Goal: Task Accomplishment & Management: Complete application form

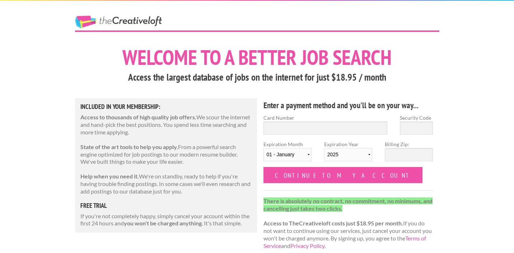
click at [89, 24] on link "The Creative Loft" at bounding box center [118, 22] width 87 height 13
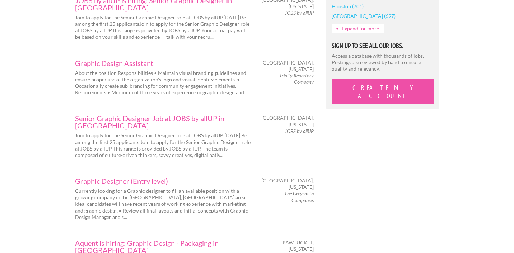
scroll to position [832, 0]
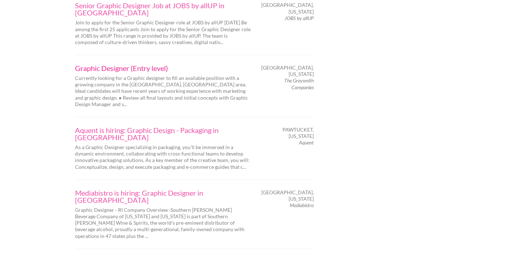
click at [119, 65] on link "Graphic Designer (Entry level)" at bounding box center [163, 68] width 176 height 7
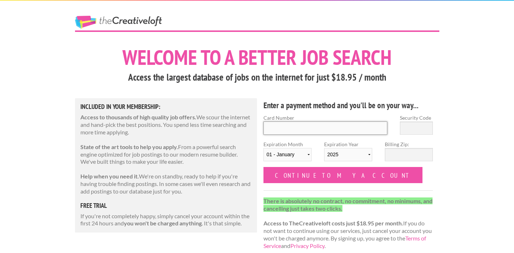
click at [277, 122] on input "Card Number" at bounding box center [325, 128] width 124 height 13
type input "4117737037256640"
type input "197"
select select "11"
select select "2028"
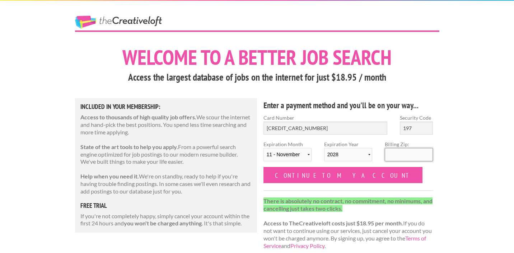
click at [404, 153] on input "Billing Zip:" at bounding box center [409, 154] width 48 height 13
type input "11560"
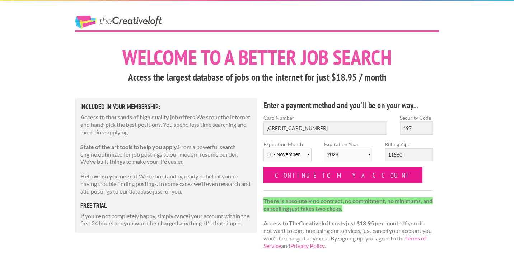
click at [308, 169] on input "Continue to my account" at bounding box center [342, 175] width 159 height 16
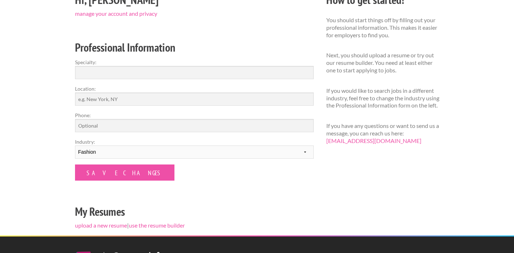
scroll to position [99, 0]
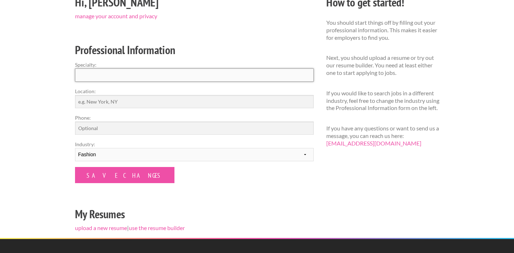
click at [142, 75] on input "Specialty:" at bounding box center [194, 75] width 239 height 13
click at [102, 159] on select "--------- Fashion Interior Design Photography Event Planning Entertainment Musi…" at bounding box center [194, 154] width 239 height 13
select select "8"
click at [75, 148] on select "--------- Fashion Interior Design Photography Event Planning Entertainment Musi…" at bounding box center [194, 154] width 239 height 13
click at [100, 76] on input "Specialty:" at bounding box center [194, 75] width 239 height 13
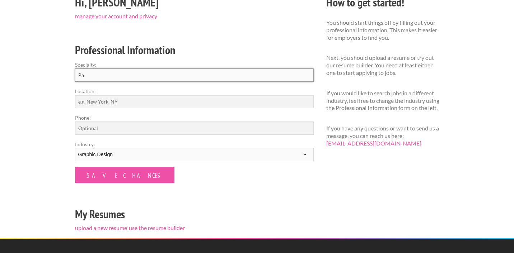
type input "P"
type input "Branding"
drag, startPoint x: 110, startPoint y: 75, endPoint x: 55, endPoint y: 75, distance: 55.2
click at [55, 75] on div "Employers My Account Log Out The Creative Loft Search Jobs Browse Jobs Get Help…" at bounding box center [257, 135] width 514 height 468
paste input "Packaging, Branding, Surface Pattern, Advertising, and Motion Graphics"
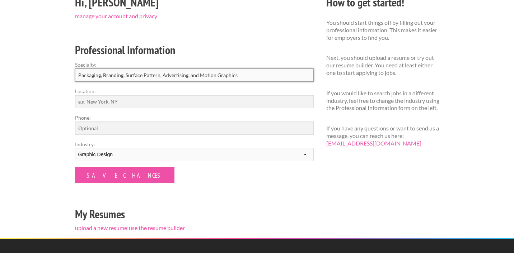
type input "Packaging, Branding, Surface Pattern, Advertising, and Motion Graphics"
click at [132, 103] on input "Location:" at bounding box center [194, 101] width 239 height 13
click at [124, 102] on input "Rhode Island" at bounding box center [194, 101] width 239 height 13
click at [137, 115] on label "Phone:" at bounding box center [194, 118] width 239 height 8
click at [137, 122] on input "Phone:" at bounding box center [194, 128] width 239 height 13
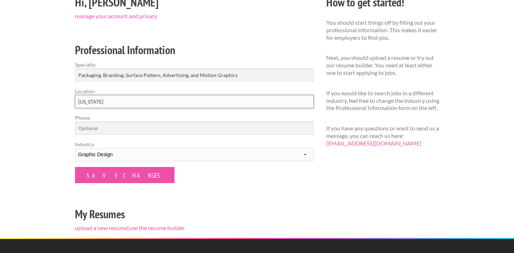
click at [139, 102] on input "Rhode Island" at bounding box center [194, 101] width 239 height 13
type input "R"
type input "N"
type input "New York"
click at [127, 136] on form "Specialty: Packaging, Branding, Surface Pattern, Advertising, and Motion Graphi…" at bounding box center [194, 122] width 239 height 122
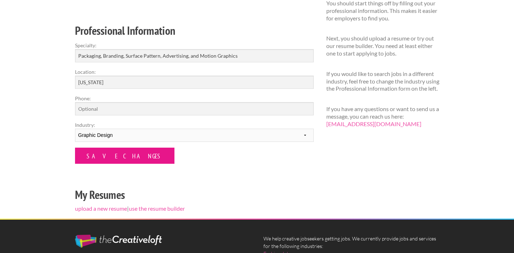
scroll to position [121, 0]
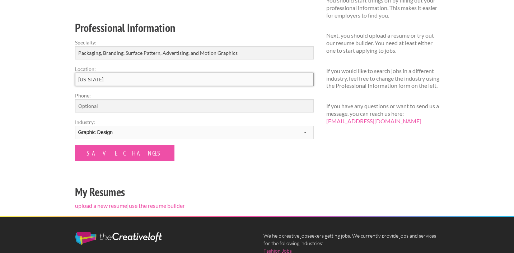
drag, startPoint x: 101, startPoint y: 79, endPoint x: 65, endPoint y: 81, distance: 36.3
click at [65, 81] on div "Employers My Account Log Out The Creative Loft Search Jobs Browse Jobs Get Help…" at bounding box center [257, 113] width 514 height 468
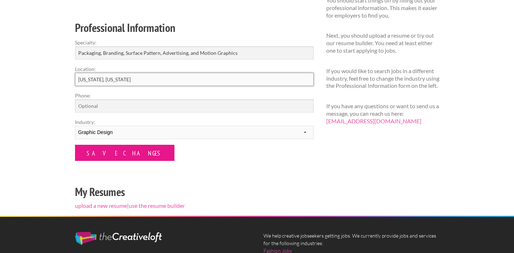
type input "New York, Rhode Island"
click at [94, 152] on input "Save Changes" at bounding box center [124, 153] width 99 height 16
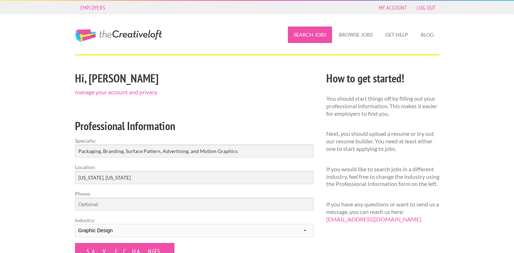
click at [313, 34] on link "Search Jobs" at bounding box center [310, 35] width 44 height 16
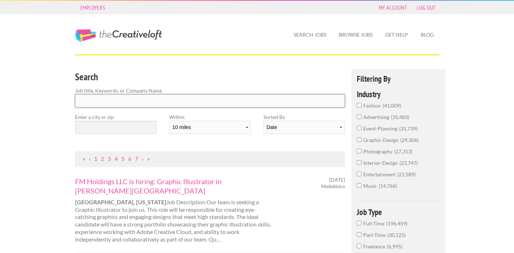
click at [171, 107] on input "Search" at bounding box center [210, 100] width 270 height 13
click at [118, 126] on input "text" at bounding box center [115, 127] width 81 height 13
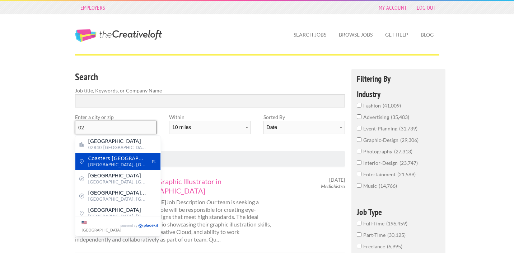
type input "0"
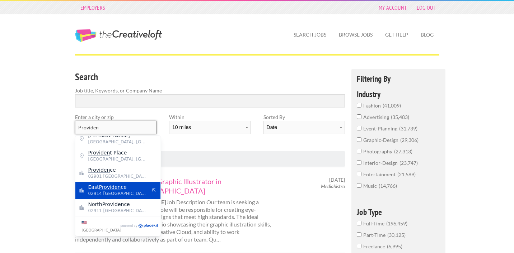
scroll to position [2, 0]
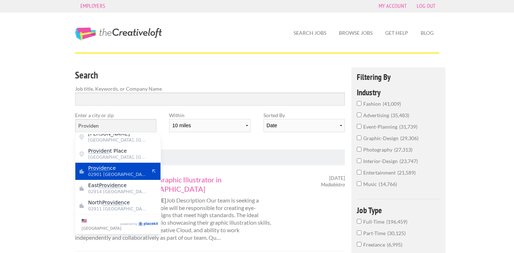
click at [116, 175] on span "02901 United States of America" at bounding box center [117, 174] width 59 height 6
type input "Providence"
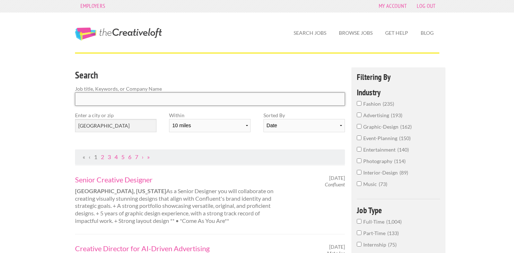
click at [114, 99] on input "Search" at bounding box center [210, 99] width 270 height 13
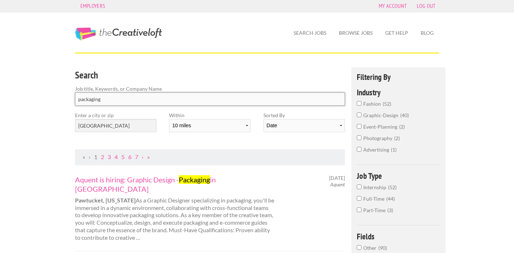
type input "packaging"
click button "submit" at bounding box center [0, 0] width 0 height 0
click at [206, 128] on select "10 miles 20 miles 50 miles 100 miles 200 miles 300 miles 400 miles 500 miles" at bounding box center [209, 125] width 81 height 13
select select "50"
click at [169, 119] on select "10 miles 20 miles 50 miles 100 miles 200 miles 300 miles 400 miles 500 miles" at bounding box center [209, 125] width 81 height 13
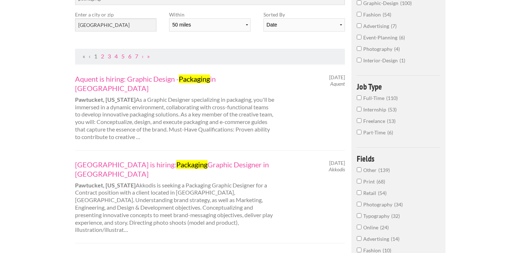
scroll to position [104, 0]
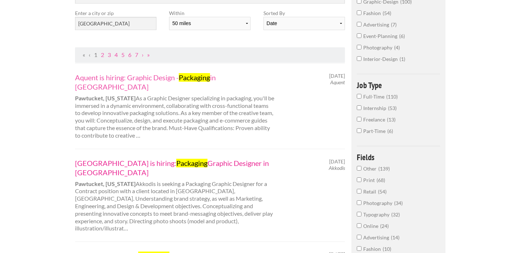
click at [120, 159] on link "Akkodis is hiring: Packaging Graphic Designer in Pawtucket" at bounding box center [174, 168] width 199 height 19
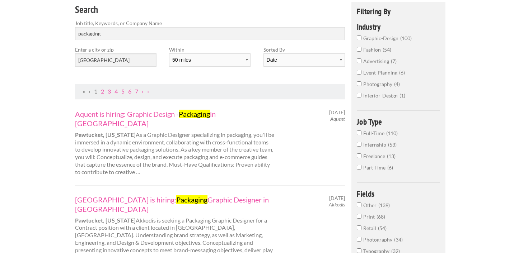
scroll to position [0, 0]
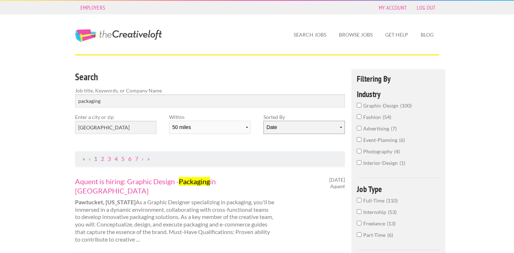
click at [288, 124] on select "Date Relevance" at bounding box center [303, 127] width 81 height 13
select select "jobs"
click at [263, 121] on select "Date Relevance" at bounding box center [303, 127] width 81 height 13
click at [145, 181] on link "Aquent is hiring: Graphic Design - Packaging in Pawtucket" at bounding box center [174, 186] width 199 height 19
drag, startPoint x: 141, startPoint y: 105, endPoint x: 128, endPoint y: 104, distance: 12.3
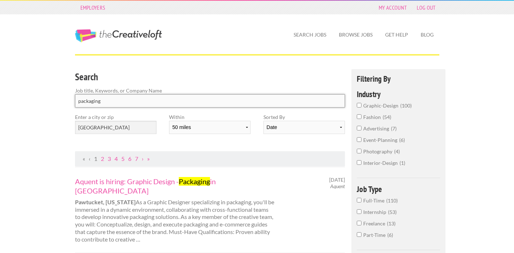
click at [128, 104] on input "packaging" at bounding box center [210, 100] width 270 height 13
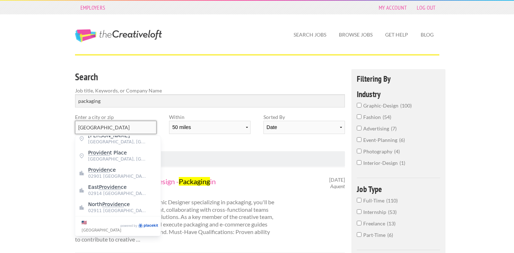
drag, startPoint x: 137, startPoint y: 124, endPoint x: 122, endPoint y: 127, distance: 15.3
click at [122, 127] on input "Providence" at bounding box center [115, 127] width 81 height 13
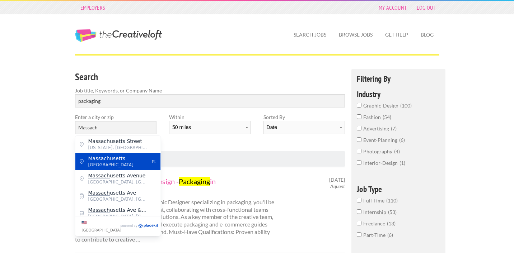
click at [130, 162] on span "United States of America" at bounding box center [117, 165] width 59 height 6
type input "Massachusetts"
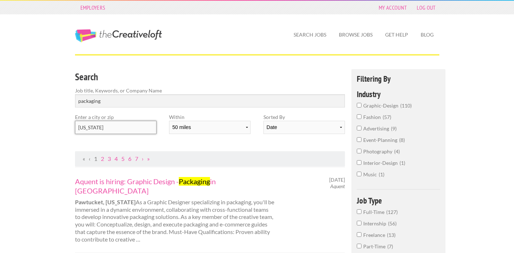
scroll to position [33, 0]
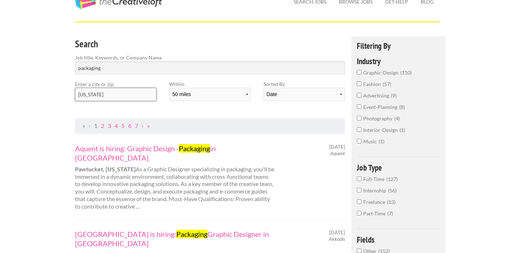
click at [135, 95] on input "Massachusetts" at bounding box center [115, 94] width 81 height 13
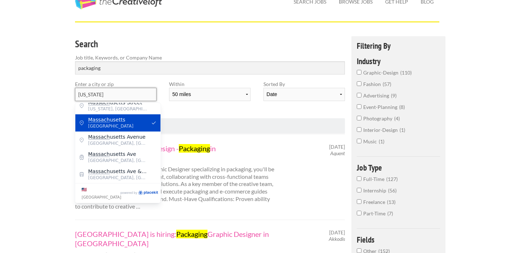
scroll to position [5, 0]
click at [127, 121] on span "Massach usetts" at bounding box center [117, 120] width 59 height 6
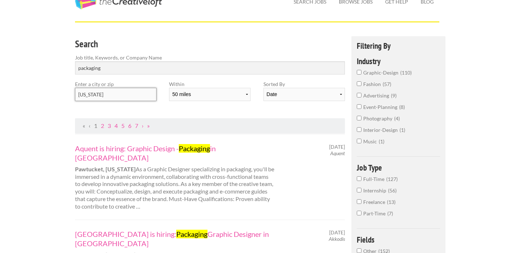
click at [129, 98] on input "Massachusetts" at bounding box center [115, 94] width 81 height 13
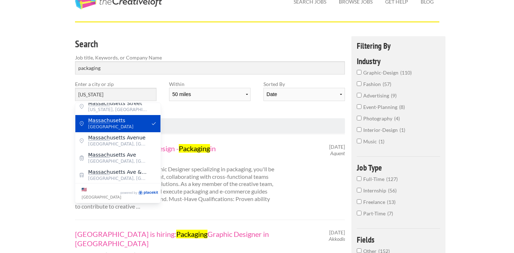
click at [127, 127] on span "United States of America" at bounding box center [117, 127] width 59 height 6
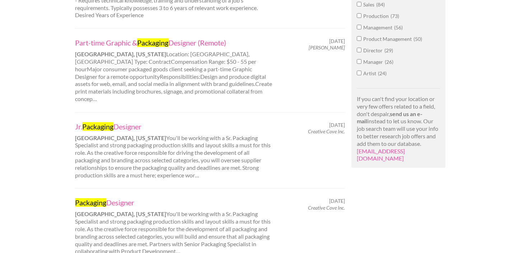
scroll to position [472, 0]
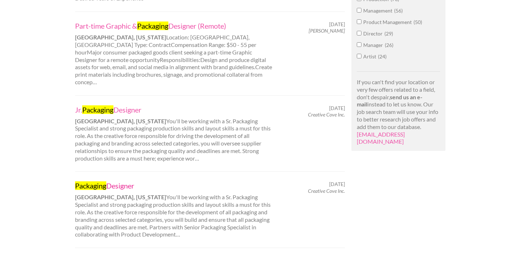
click at [122, 181] on link "Packaging Designer" at bounding box center [174, 185] width 199 height 9
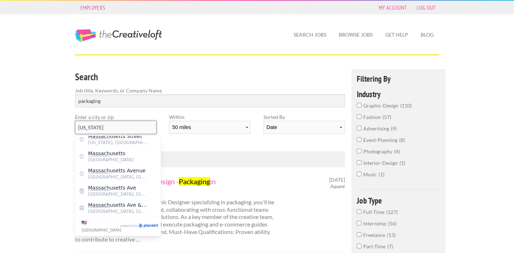
click at [117, 128] on input "Massachusetts" at bounding box center [115, 127] width 81 height 13
click at [357, 103] on input "graphic-design 110" at bounding box center [359, 105] width 5 height 5
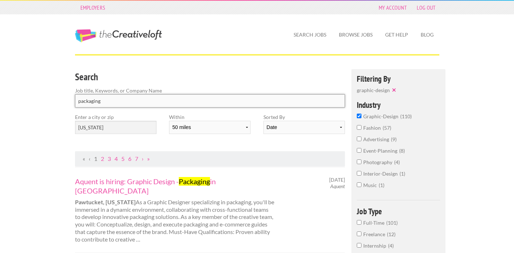
click at [141, 103] on input "packaging" at bounding box center [210, 100] width 270 height 13
click at [136, 102] on input "packaging" at bounding box center [210, 100] width 270 height 13
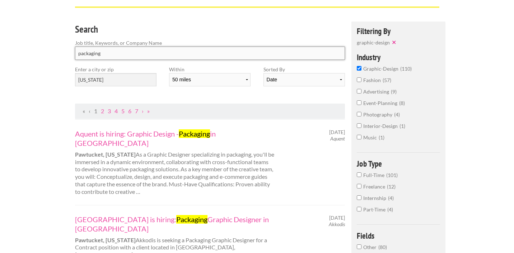
scroll to position [96, 0]
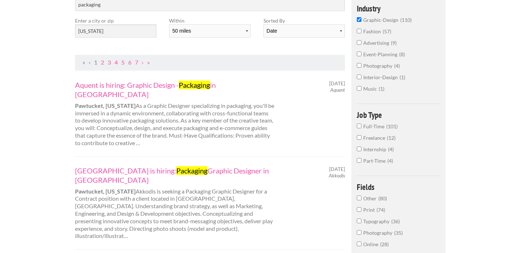
click at [359, 125] on input "Full-Time 101" at bounding box center [359, 126] width 5 height 5
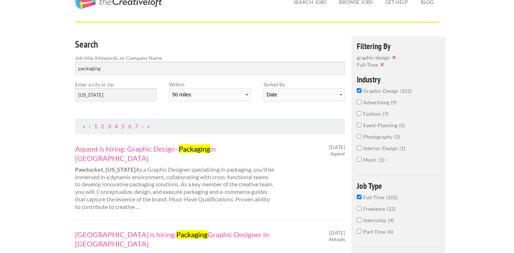
scroll to position [24, 0]
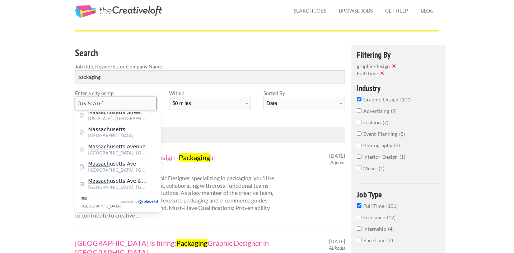
drag, startPoint x: 122, startPoint y: 102, endPoint x: 58, endPoint y: 101, distance: 63.5
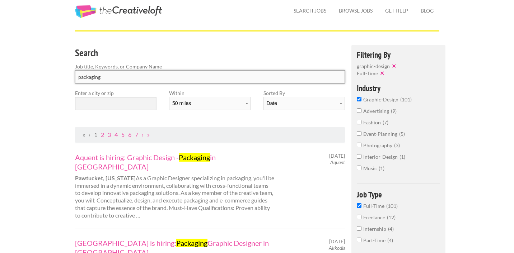
drag, startPoint x: 104, startPoint y: 74, endPoint x: 117, endPoint y: 86, distance: 17.8
click at [117, 86] on div "Search Job title, Keywords, or Company Name packaging" at bounding box center [210, 67] width 283 height 44
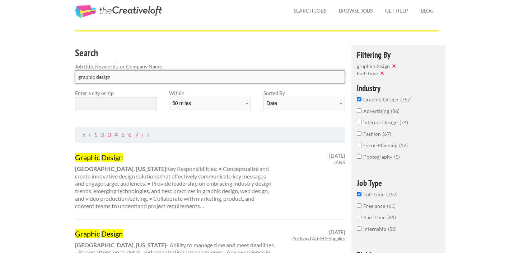
type input "graphic design"
click at [121, 106] on input "text" at bounding box center [115, 103] width 81 height 13
type input "M"
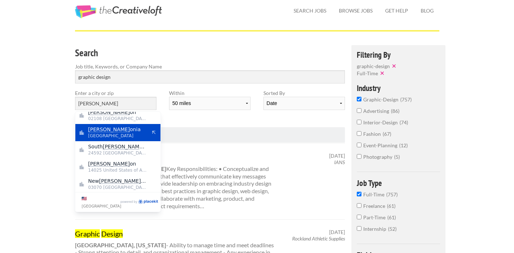
click at [143, 133] on span "United States of America" at bounding box center [117, 136] width 59 height 6
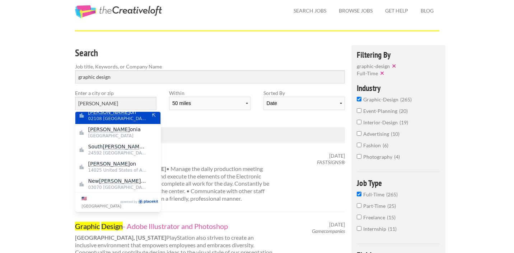
click at [125, 120] on span "02108 United States of America" at bounding box center [117, 118] width 59 height 6
type input "Boston"
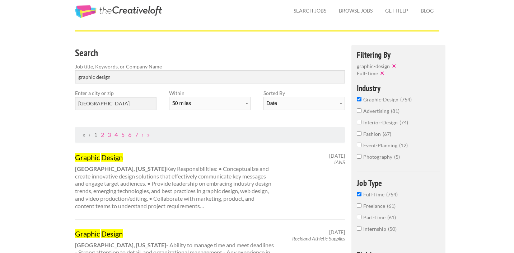
click at [109, 160] on mark "Design" at bounding box center [112, 157] width 22 height 9
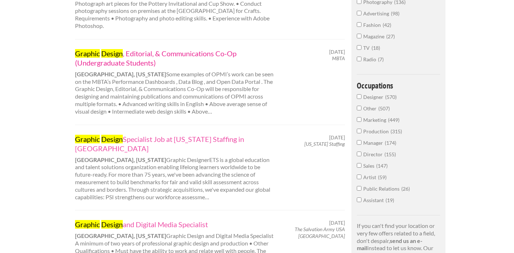
scroll to position [336, 0]
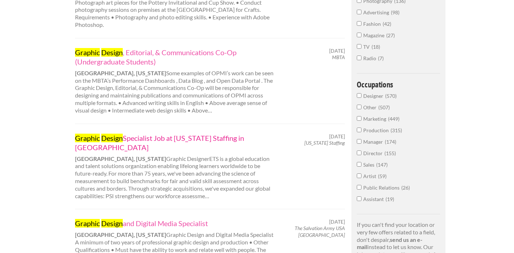
click at [100, 133] on link "Graphic Design Specialist Job at Rhode Island Staffing in Providence" at bounding box center [174, 142] width 199 height 19
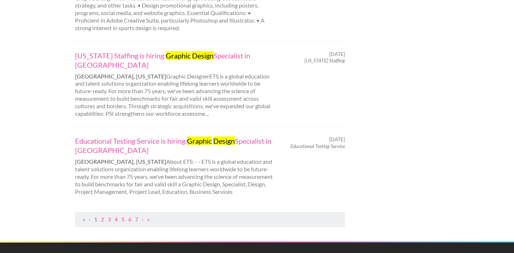
scroll to position [830, 0]
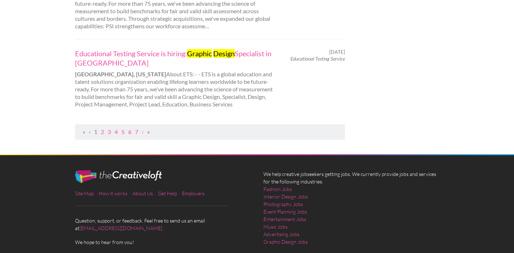
click at [148, 128] on link "»" at bounding box center [148, 131] width 3 height 7
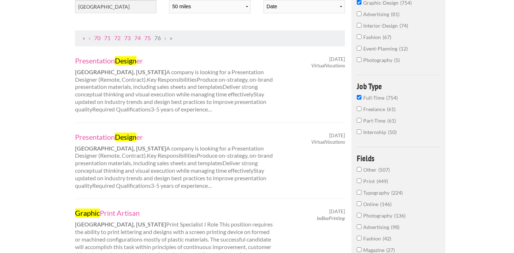
scroll to position [121, 0]
click at [83, 38] on link "«" at bounding box center [83, 38] width 3 height 7
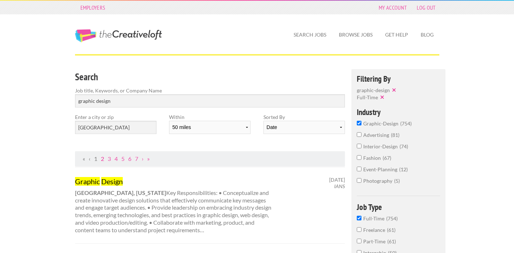
click at [101, 160] on link "2" at bounding box center [102, 158] width 3 height 7
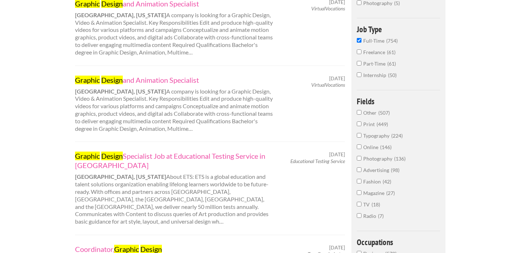
scroll to position [180, 0]
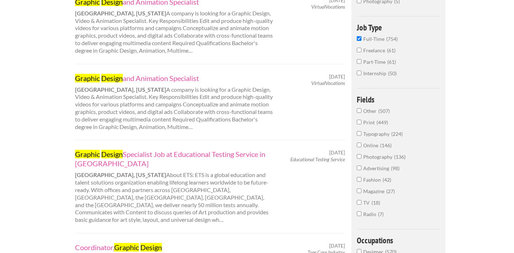
click at [358, 181] on input "Fashion 42" at bounding box center [359, 179] width 5 height 5
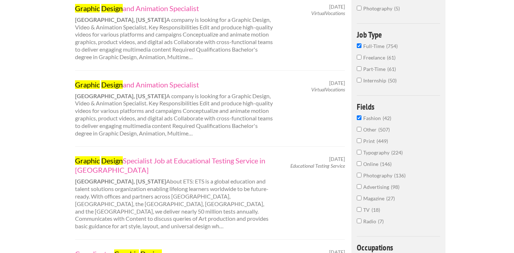
scroll to position [186, 0]
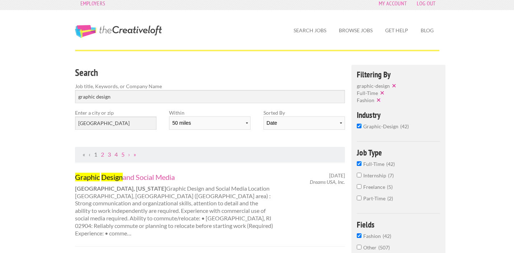
scroll to position [4, 0]
click at [118, 96] on input "graphic design" at bounding box center [210, 96] width 270 height 13
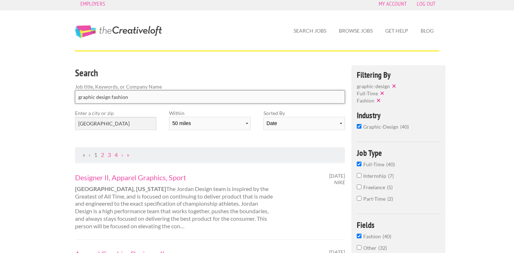
type input "graphic design fashion"
click button "submit" at bounding box center [0, 0] width 0 height 0
drag, startPoint x: 135, startPoint y: 99, endPoint x: 73, endPoint y: 90, distance: 62.2
click at [73, 90] on div "Search Job title, Keywords, or Company Name graphic design fashion" at bounding box center [210, 87] width 283 height 44
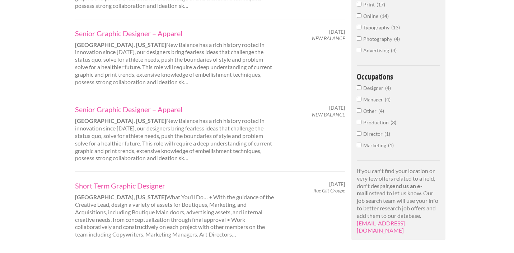
scroll to position [269, 0]
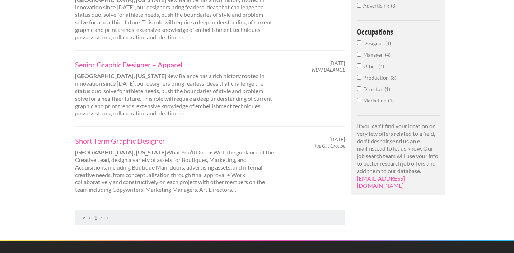
click at [103, 218] on ul "« ‹ 1 › »" at bounding box center [210, 218] width 262 height 8
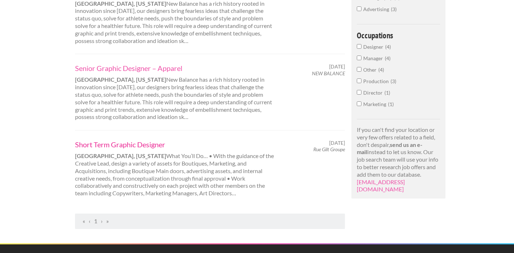
click at [122, 145] on link "Short Term Graphic Designer" at bounding box center [174, 144] width 199 height 9
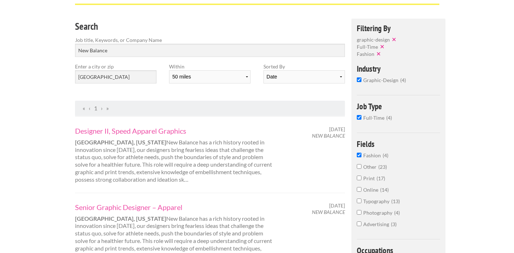
scroll to position [0, 0]
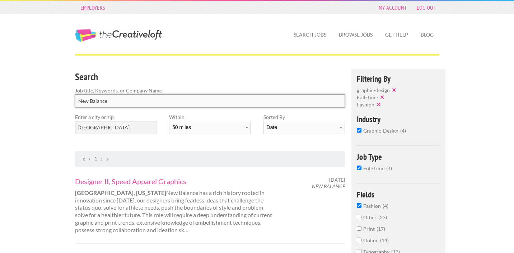
drag, startPoint x: 124, startPoint y: 103, endPoint x: 80, endPoint y: 99, distance: 44.3
click at [80, 99] on input "New Balance" at bounding box center [210, 100] width 270 height 13
type input "N"
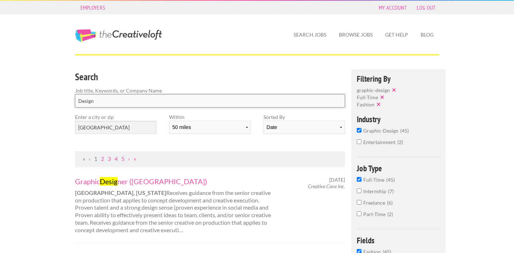
type input "Design"
click button "submit" at bounding box center [0, 0] width 0 height 0
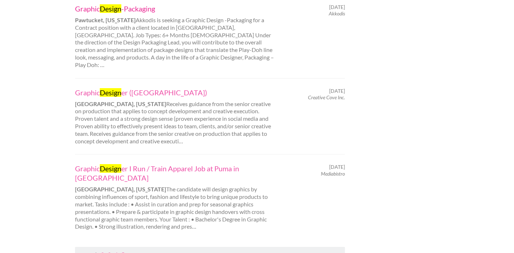
scroll to position [748, 0]
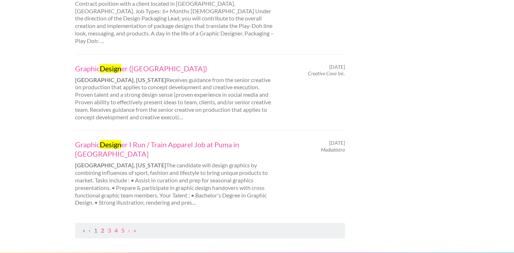
click at [102, 227] on link "2" at bounding box center [102, 230] width 3 height 7
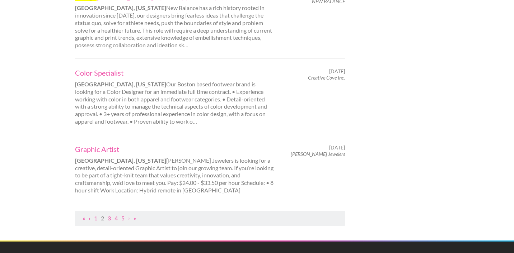
scroll to position [746, 0]
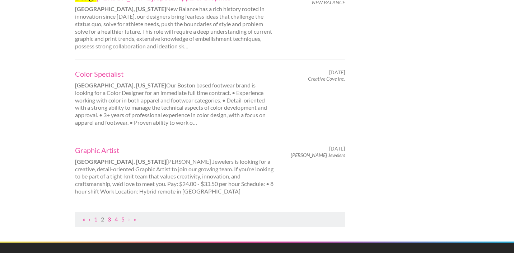
click at [109, 216] on link "3" at bounding box center [109, 219] width 3 height 7
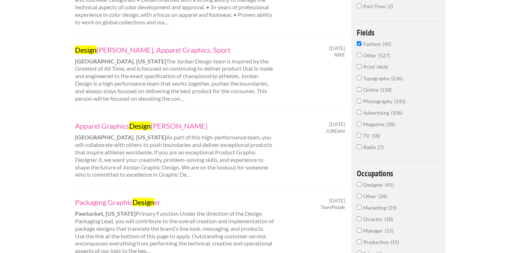
scroll to position [316, 0]
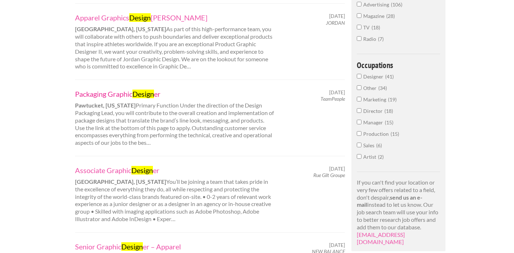
click at [110, 91] on link "Packaging Graphic Design er" at bounding box center [174, 93] width 199 height 9
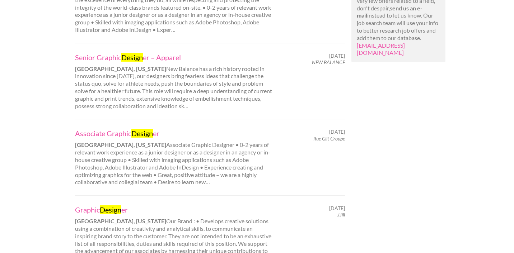
scroll to position [529, 0]
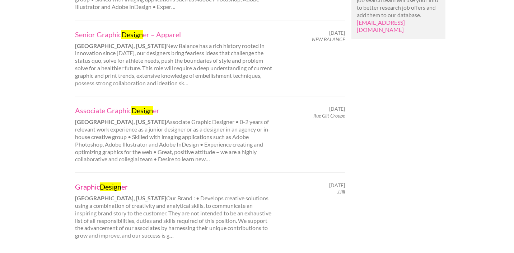
click at [102, 186] on mark "Design" at bounding box center [111, 187] width 22 height 9
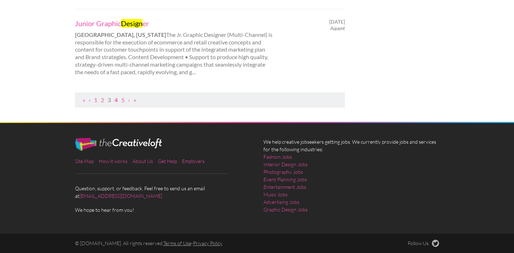
click at [117, 98] on link "4" at bounding box center [115, 99] width 3 height 7
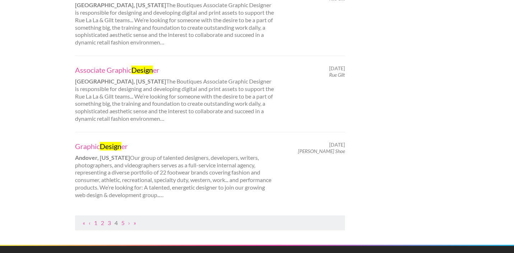
scroll to position [721, 0]
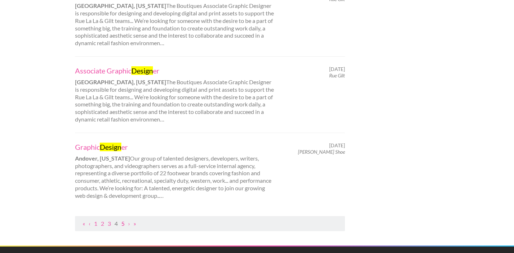
click at [124, 222] on link "5" at bounding box center [122, 223] width 3 height 7
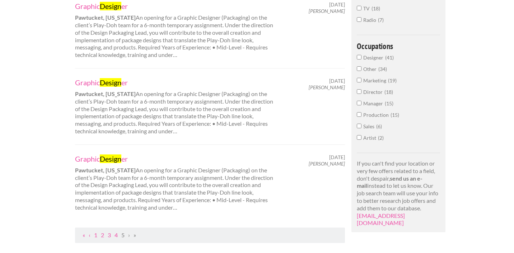
scroll to position [339, 0]
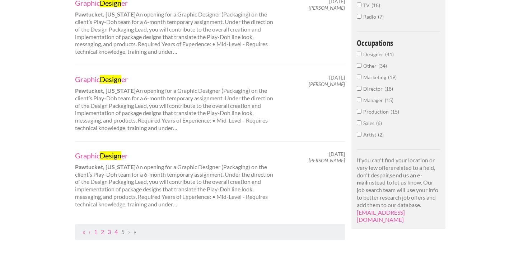
click at [129, 228] on span "›" at bounding box center [129, 231] width 2 height 7
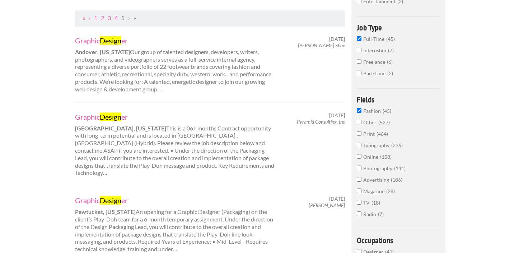
scroll to position [0, 0]
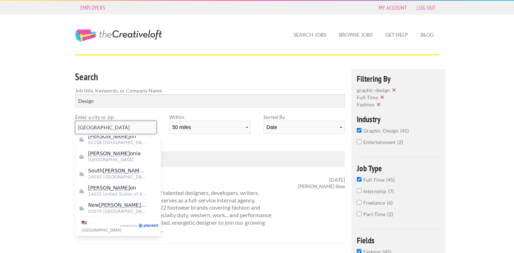
drag, startPoint x: 100, startPoint y: 126, endPoint x: 60, endPoint y: 124, distance: 40.2
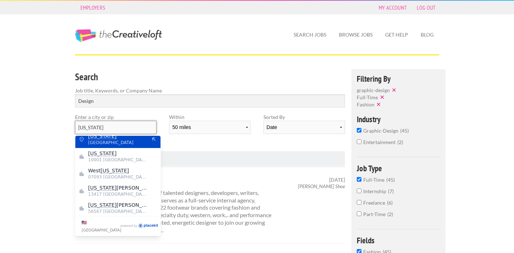
type input "New York"
click at [99, 141] on span "United States of America" at bounding box center [117, 143] width 59 height 6
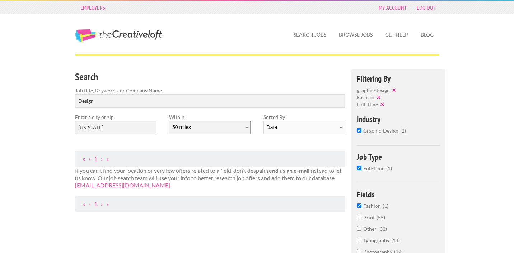
click at [222, 131] on select "10 miles 20 miles 50 miles 100 miles 200 miles 300 miles 400 miles 500 miles" at bounding box center [209, 127] width 81 height 13
click at [221, 123] on select "10 miles 20 miles 50 miles 100 miles 200 miles 300 miles 400 miles 500 miles" at bounding box center [209, 127] width 81 height 13
select select "10"
click at [169, 121] on select "10 miles 20 miles 50 miles 100 miles 200 miles 300 miles 400 miles 500 miles" at bounding box center [209, 127] width 81 height 13
click at [360, 209] on label "Fashion 0" at bounding box center [399, 207] width 84 height 11
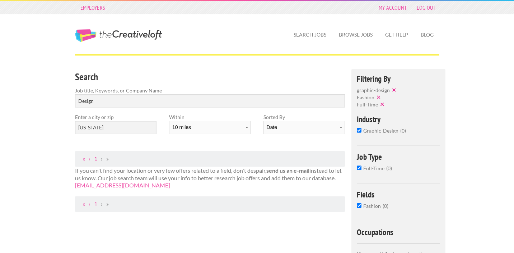
click at [360, 208] on input "Fashion 0" at bounding box center [359, 205] width 5 height 5
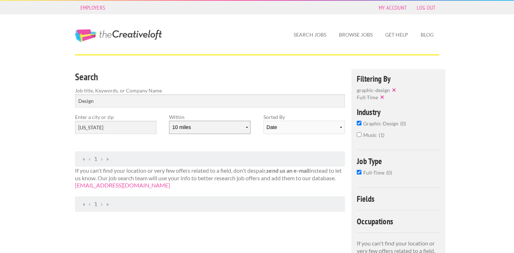
click at [197, 128] on select "10 miles 20 miles 50 miles 100 miles 200 miles 300 miles 400 miles 500 miles" at bounding box center [209, 127] width 81 height 13
click at [77, 104] on input "Design" at bounding box center [210, 100] width 270 height 13
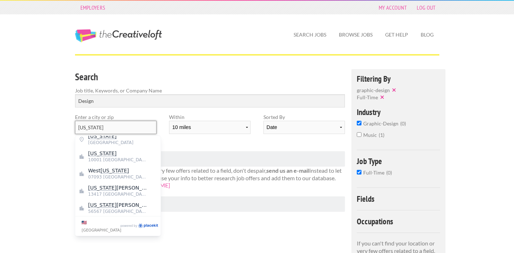
drag, startPoint x: 114, startPoint y: 130, endPoint x: 47, endPoint y: 128, distance: 67.8
click at [47, 128] on div "Employers My Account Log Out The Creative Loft Search Jobs Browse Jobs Get Help…" at bounding box center [257, 225] width 514 height 451
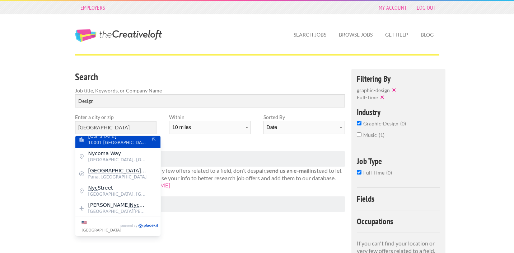
click at [115, 139] on span "New York" at bounding box center [117, 136] width 59 height 6
type input "New York"
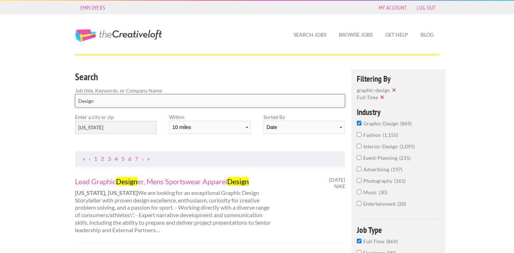
click at [79, 101] on input "Design" at bounding box center [210, 100] width 270 height 13
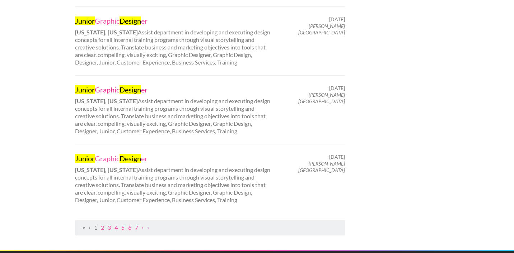
scroll to position [688, 0]
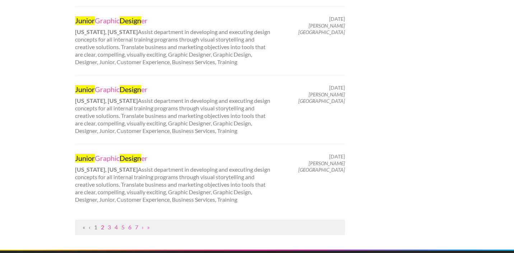
click at [102, 227] on link "2" at bounding box center [102, 227] width 3 height 7
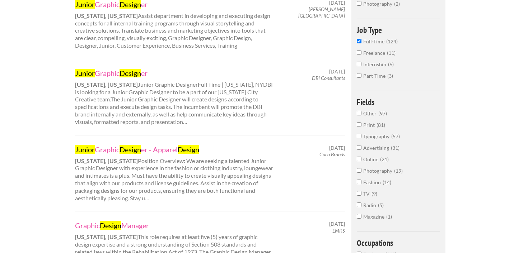
scroll to position [201, 0]
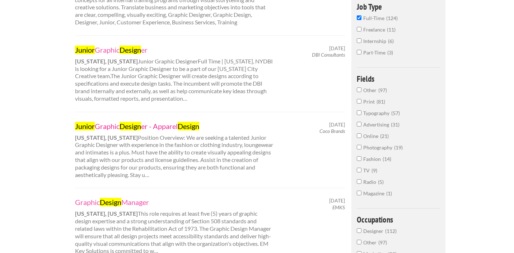
click at [119, 124] on link "Junior Graphic Design er - Apparel Design" at bounding box center [174, 126] width 199 height 9
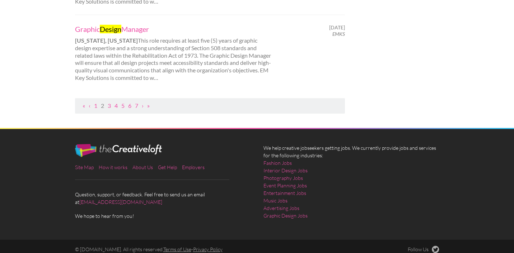
scroll to position [838, 0]
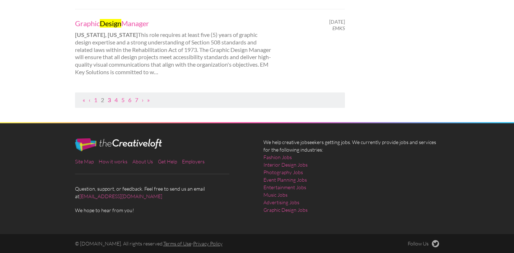
click at [109, 99] on link "3" at bounding box center [109, 99] width 3 height 7
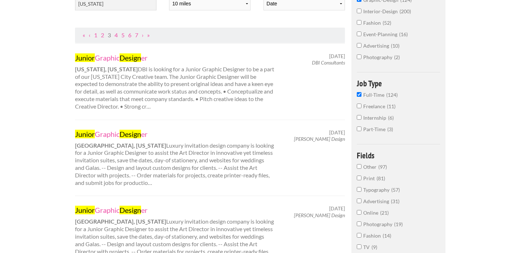
scroll to position [124, 0]
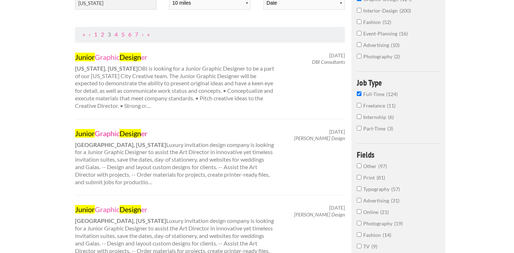
click at [106, 129] on link "Junior Graphic Design er" at bounding box center [174, 133] width 199 height 9
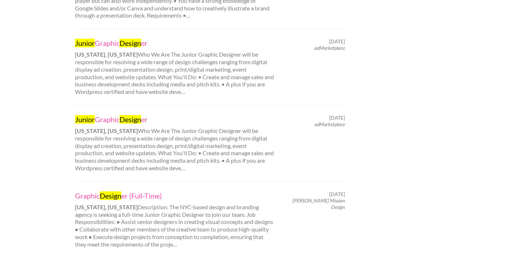
scroll to position [854, 0]
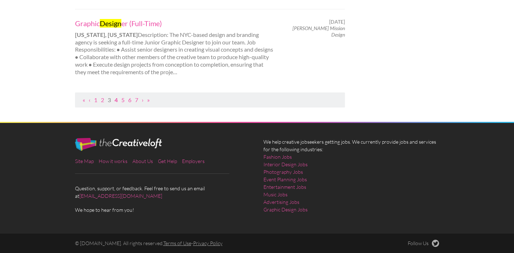
click at [115, 99] on link "4" at bounding box center [115, 99] width 3 height 7
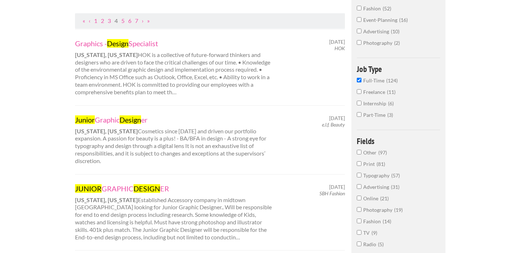
scroll to position [244, 0]
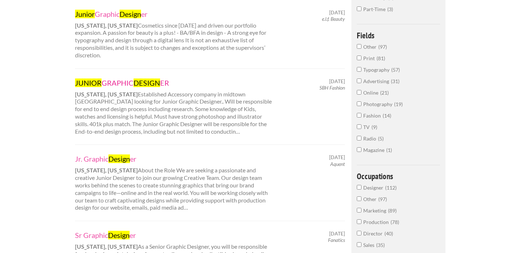
click at [113, 78] on link "JUNIOR GRAPHIC DESIGN ER" at bounding box center [174, 82] width 199 height 9
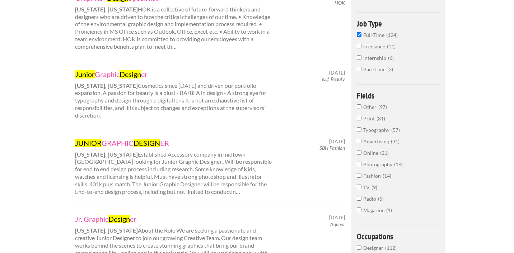
scroll to position [0, 0]
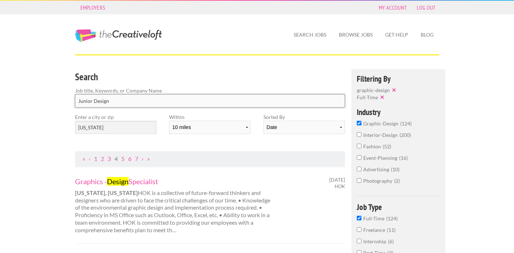
drag, startPoint x: 93, startPoint y: 102, endPoint x: 61, endPoint y: 102, distance: 32.3
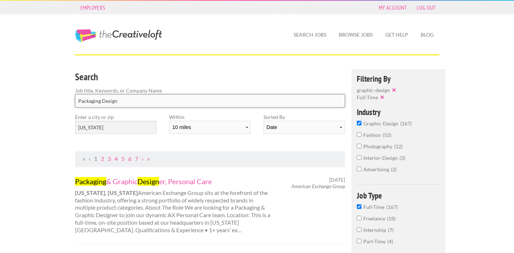
type input "Packaging Design"
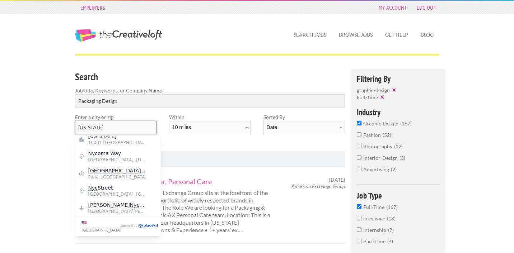
drag, startPoint x: 104, startPoint y: 128, endPoint x: 71, endPoint y: 127, distance: 33.7
click at [71, 127] on div "Enter a city or zip New York" at bounding box center [116, 126] width 94 height 27
type input "R"
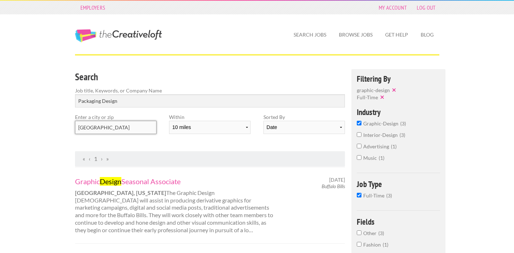
click at [116, 130] on input "Boston" at bounding box center [115, 127] width 81 height 13
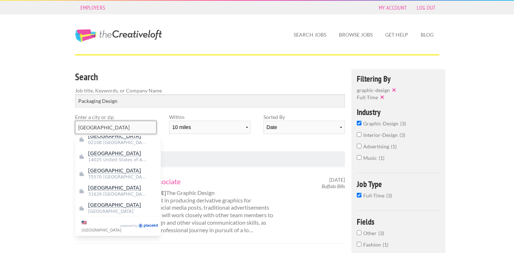
click at [119, 130] on input "Boston" at bounding box center [115, 127] width 81 height 13
type input "Boston"
click at [207, 159] on ul "« ‹ 1 › »" at bounding box center [210, 159] width 262 height 8
click at [128, 133] on input "Boston" at bounding box center [115, 127] width 81 height 13
click at [124, 143] on span "02108 United States of America" at bounding box center [117, 143] width 59 height 6
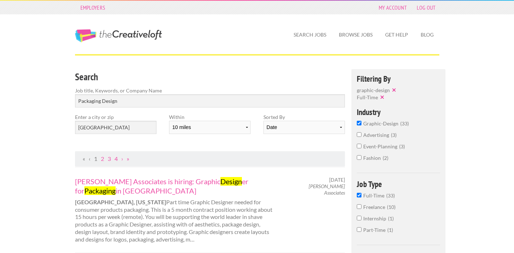
click at [358, 123] on input "graphic-design 33" at bounding box center [359, 123] width 5 height 5
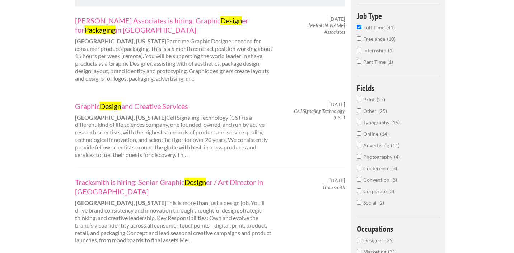
scroll to position [50, 0]
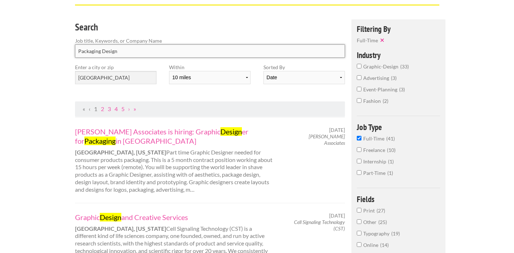
drag, startPoint x: 101, startPoint y: 53, endPoint x: 38, endPoint y: 52, distance: 63.5
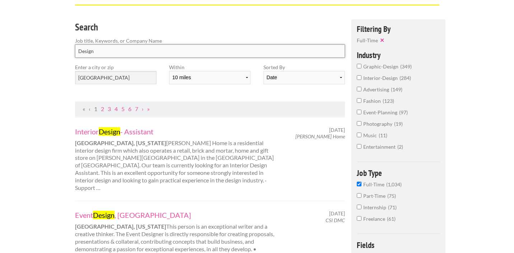
type input "Design"
click button "submit" at bounding box center [0, 0] width 0 height 0
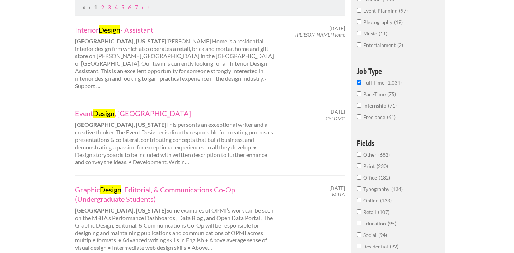
scroll to position [152, 0]
click at [96, 109] on mark "Design" at bounding box center [104, 113] width 22 height 9
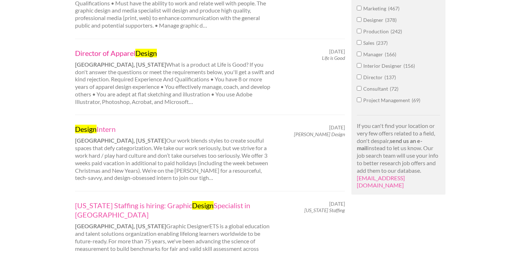
scroll to position [451, 0]
click at [100, 124] on link "Design Intern" at bounding box center [174, 128] width 199 height 9
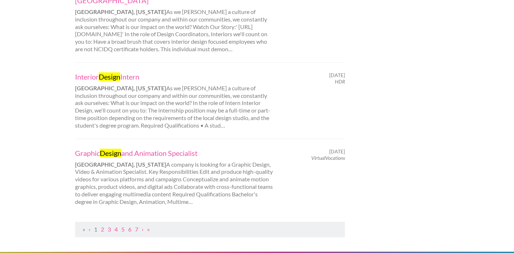
scroll to position [864, 0]
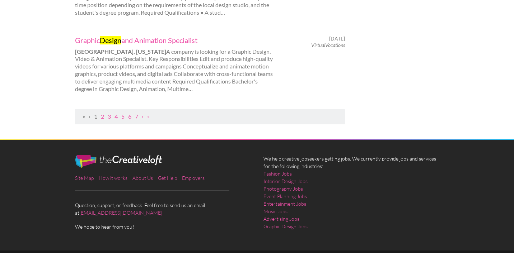
click at [100, 113] on ul "« ‹ 1 2 3 4 5 6 7 › »" at bounding box center [210, 117] width 262 height 8
click at [102, 113] on link "2" at bounding box center [102, 116] width 3 height 7
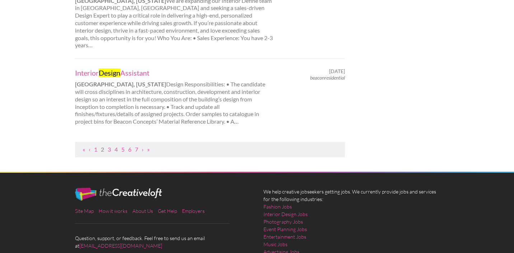
scroll to position [873, 0]
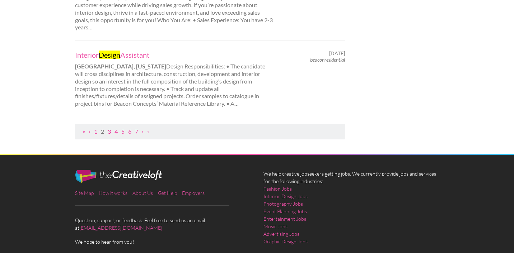
click at [108, 128] on link "3" at bounding box center [109, 131] width 3 height 7
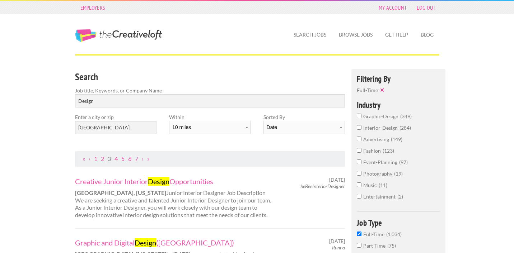
click at [362, 116] on label "graphic-design 349" at bounding box center [399, 118] width 84 height 11
click at [361, 116] on input "graphic-design 349" at bounding box center [359, 116] width 5 height 5
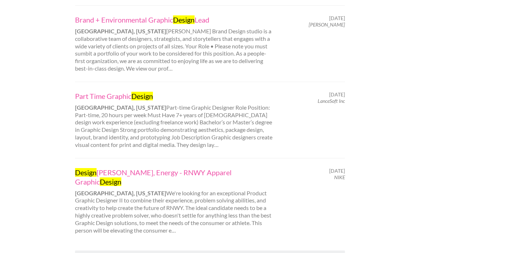
scroll to position [808, 0]
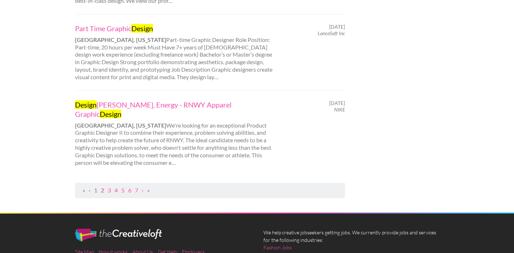
click at [102, 187] on link "2" at bounding box center [102, 190] width 3 height 7
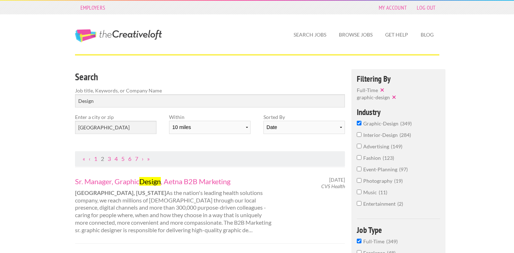
click at [357, 122] on input "graphic-design 349" at bounding box center [359, 123] width 5 height 5
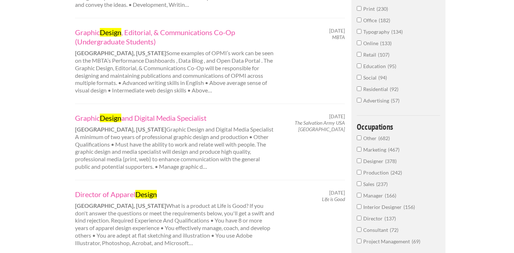
scroll to position [312, 0]
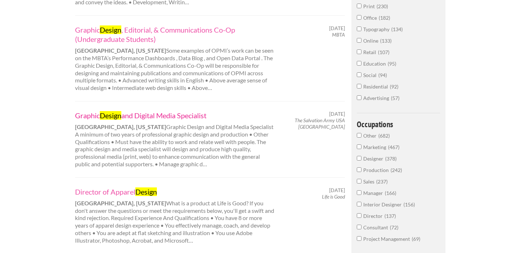
click at [160, 111] on link "Graphic Design and Digital Media Specialist" at bounding box center [174, 115] width 199 height 9
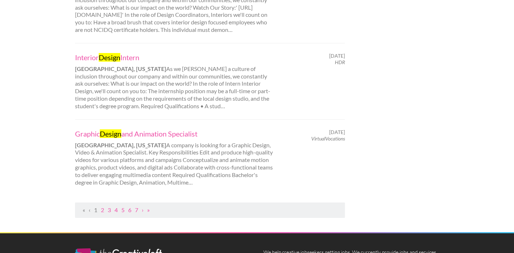
scroll to position [864, 0]
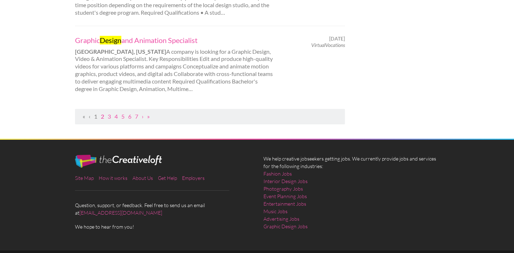
click at [101, 113] on link "2" at bounding box center [102, 116] width 3 height 7
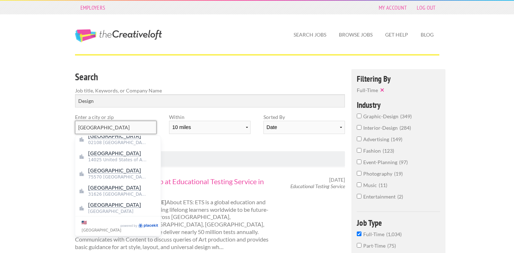
drag, startPoint x: 103, startPoint y: 129, endPoint x: 66, endPoint y: 124, distance: 36.9
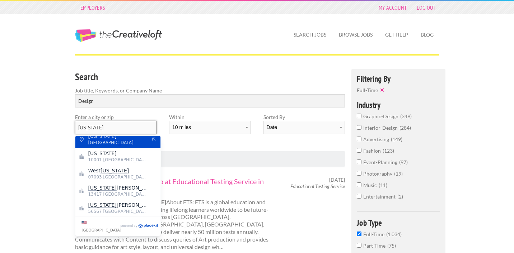
type input "New York"
click at [99, 141] on span "United States of America" at bounding box center [117, 143] width 59 height 6
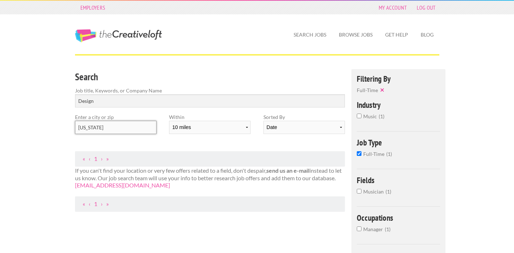
drag, startPoint x: 104, startPoint y: 128, endPoint x: 65, endPoint y: 127, distance: 39.8
click at [65, 127] on div "Employers My Account Log Out The Creative Loft Search Jobs Browse Jobs Get Help…" at bounding box center [257, 231] width 514 height 462
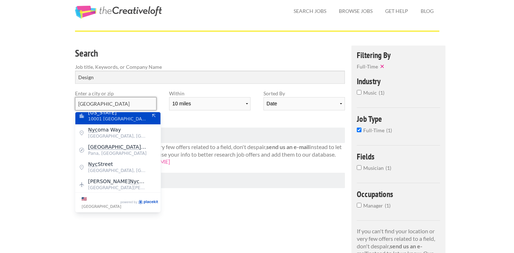
scroll to position [23, 0]
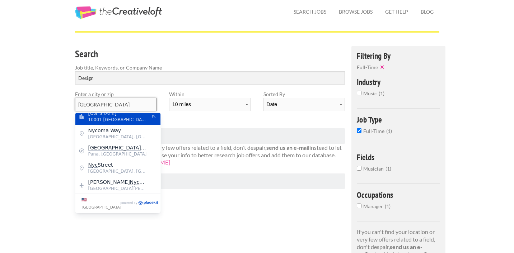
type input "NYC"
click at [378, 65] on button "✕" at bounding box center [383, 66] width 10 height 7
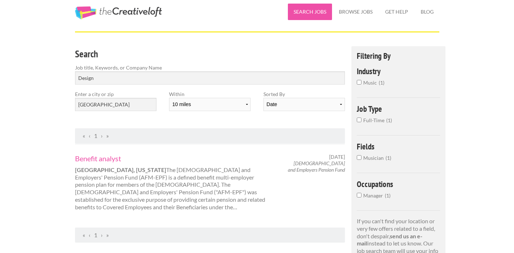
click at [315, 7] on link "Search Jobs" at bounding box center [310, 12] width 44 height 16
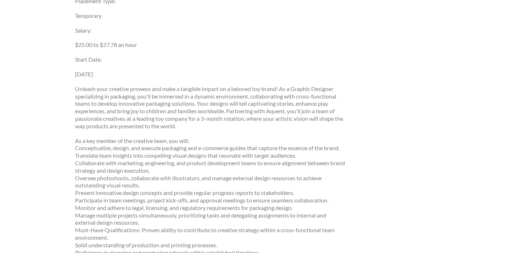
scroll to position [231, 0]
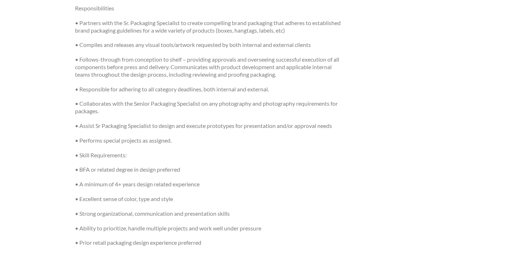
scroll to position [327, 0]
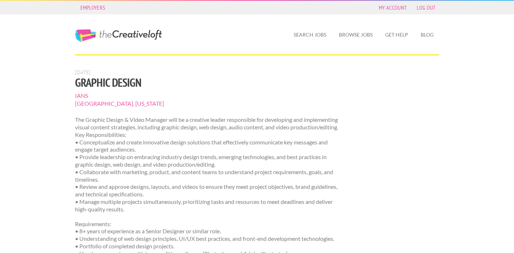
scroll to position [3, 0]
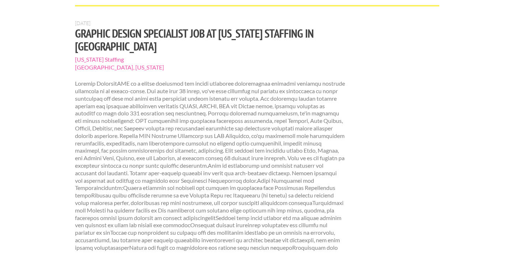
scroll to position [41, 0]
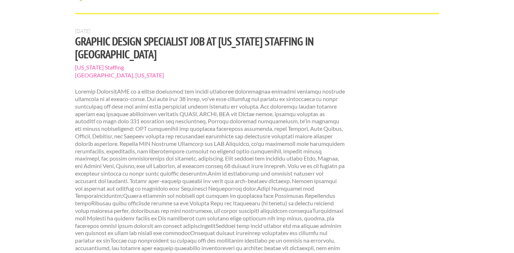
drag, startPoint x: 76, startPoint y: 65, endPoint x: 149, endPoint y: 64, distance: 73.5
click at [149, 64] on span "[US_STATE] Staffing" at bounding box center [210, 67] width 270 height 8
copy span "[US_STATE] Staffing"
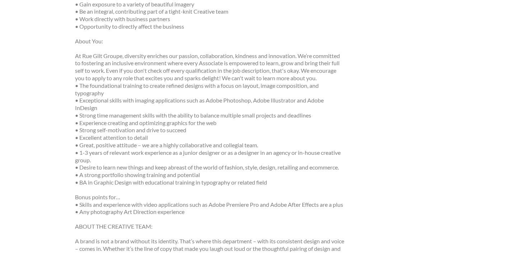
scroll to position [276, 0]
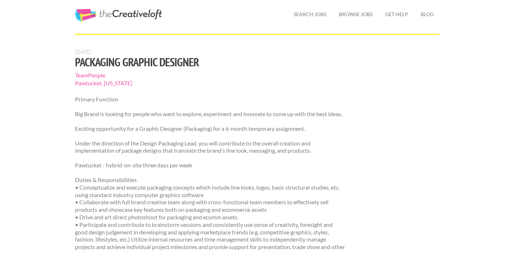
scroll to position [29, 0]
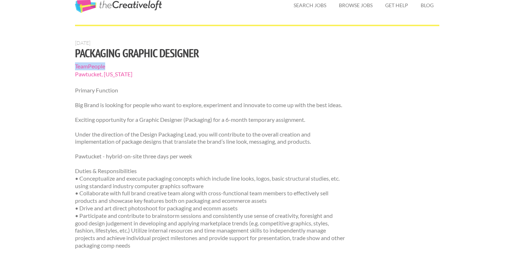
drag, startPoint x: 70, startPoint y: 65, endPoint x: 117, endPoint y: 65, distance: 47.7
copy span "TeamPeople"
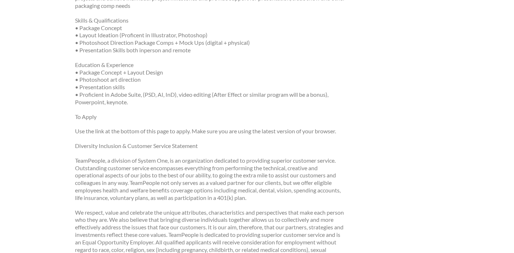
scroll to position [370, 0]
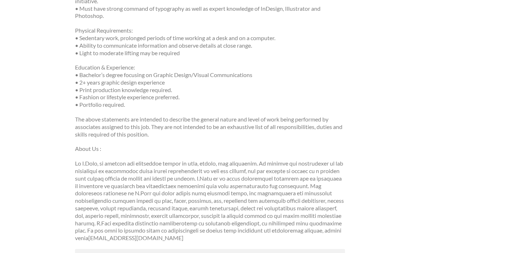
scroll to position [407, 0]
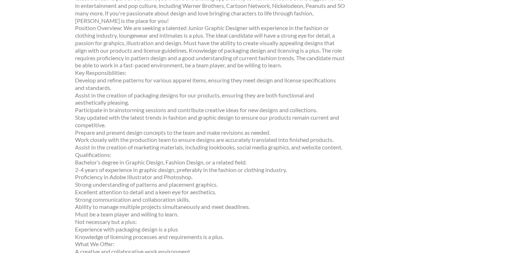
scroll to position [228, 0]
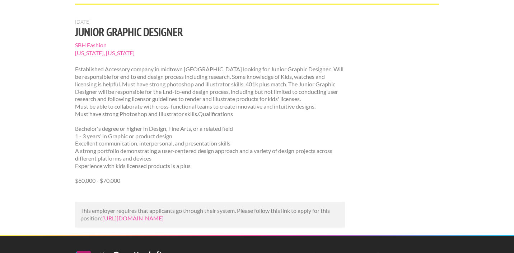
scroll to position [171, 0]
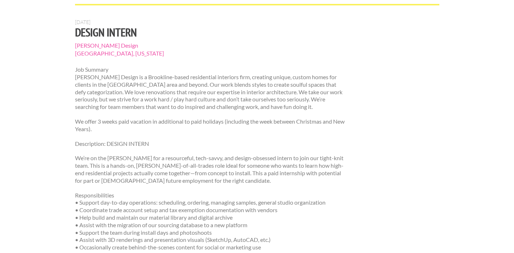
scroll to position [73, 0]
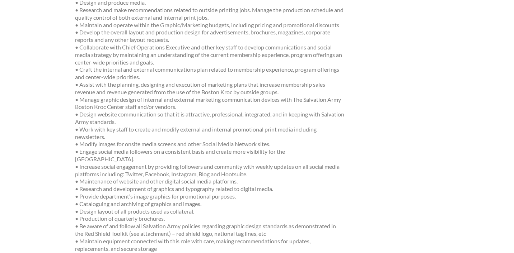
scroll to position [418, 0]
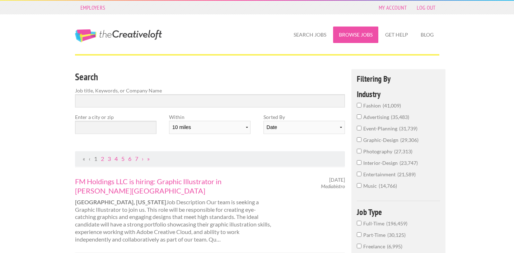
click at [350, 34] on link "Browse Jobs" at bounding box center [355, 35] width 45 height 16
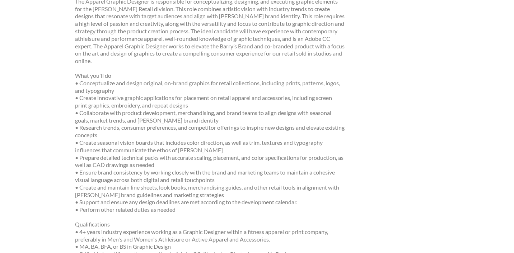
scroll to position [470, 0]
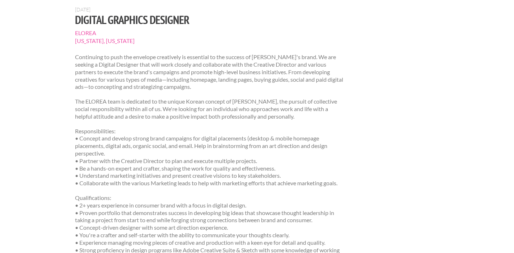
scroll to position [45, 0]
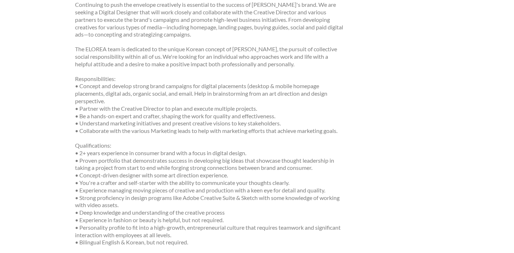
scroll to position [163, 0]
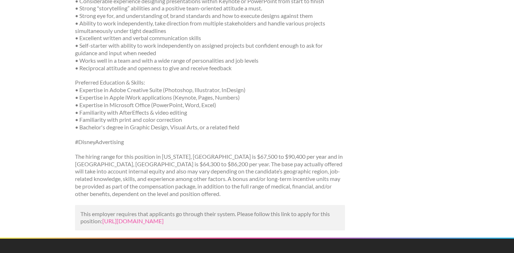
scroll to position [391, 0]
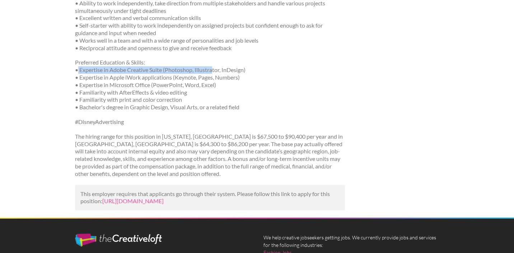
drag, startPoint x: 77, startPoint y: 69, endPoint x: 212, endPoint y: 67, distance: 135.2
click at [212, 67] on p "Preferred Education & Skills: • Expertise in Adobe Creative Suite (Photoshop, I…" at bounding box center [210, 85] width 270 height 52
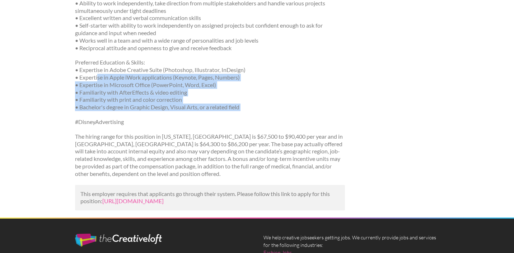
drag, startPoint x: 98, startPoint y: 80, endPoint x: 250, endPoint y: 111, distance: 155.5
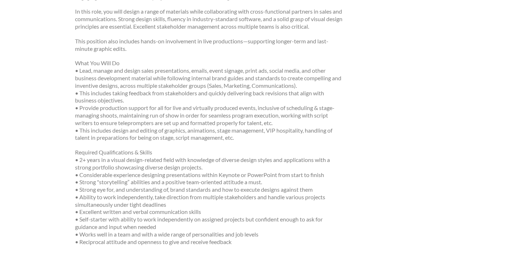
scroll to position [195, 0]
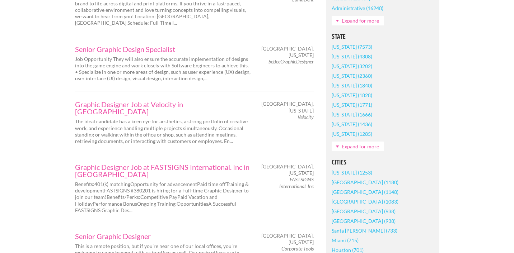
scroll to position [456, 0]
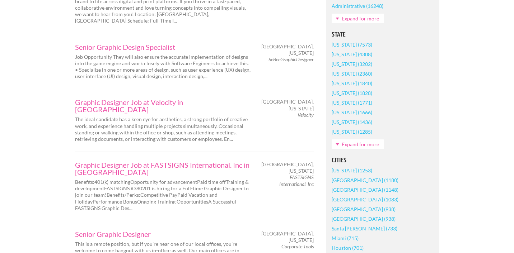
click at [346, 144] on link "Expand for more" at bounding box center [357, 145] width 52 height 10
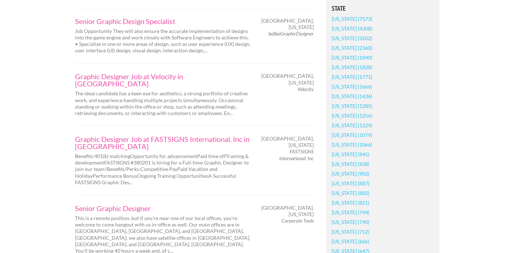
scroll to position [487, 0]
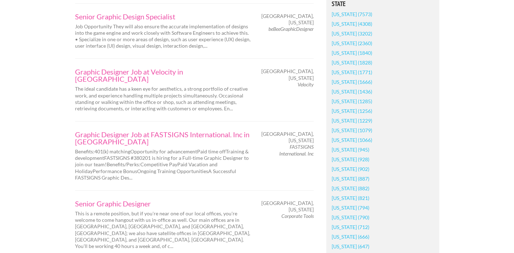
click at [350, 147] on link "[US_STATE] (945)" at bounding box center [350, 150] width 38 height 10
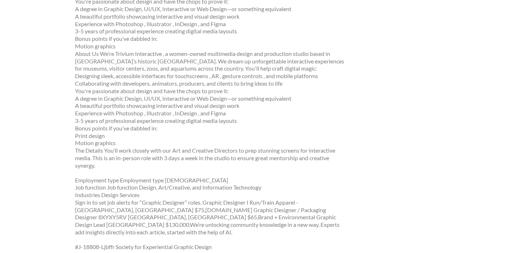
scroll to position [155, 0]
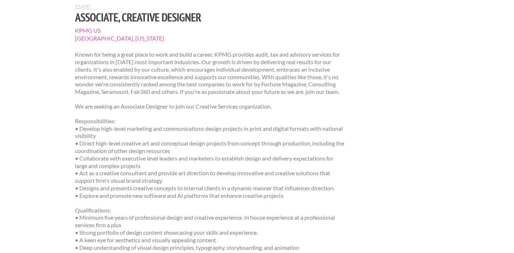
scroll to position [93, 0]
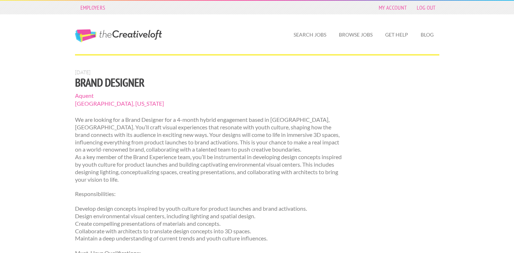
scroll to position [230, 0]
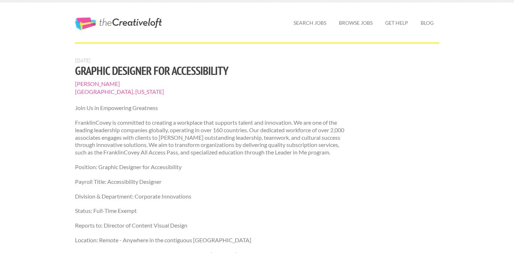
scroll to position [12, 0]
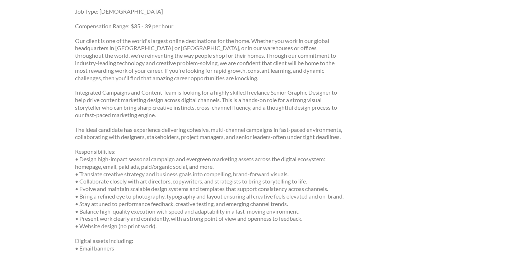
scroll to position [290, 0]
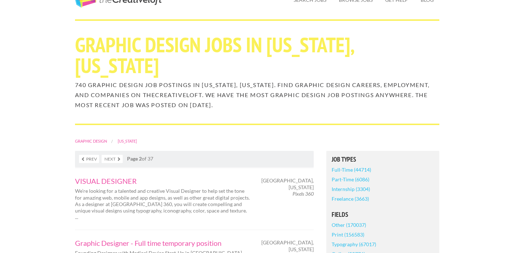
scroll to position [60, 0]
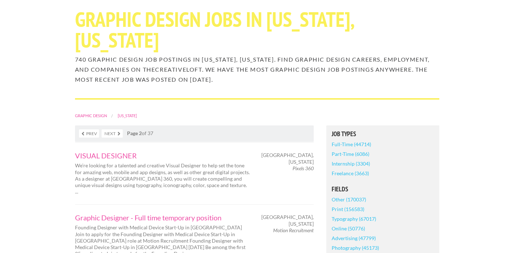
click at [104, 166] on p "We’re looking for a talented and creative Visual Designer to help set the tone …" at bounding box center [163, 178] width 176 height 33
click at [102, 157] on link "VISUAL DESIGNER" at bounding box center [163, 155] width 176 height 7
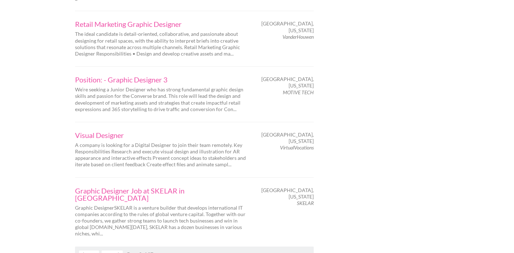
scroll to position [1160, 0]
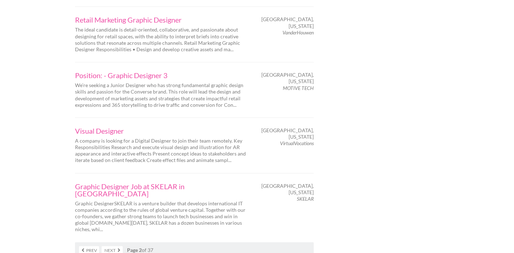
click at [114, 246] on link "Next" at bounding box center [112, 250] width 21 height 8
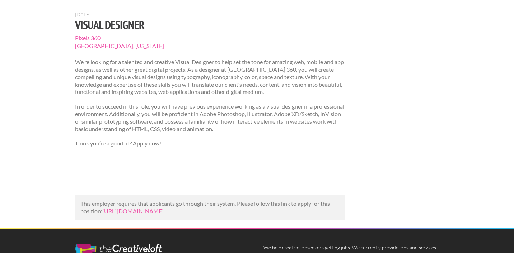
scroll to position [89, 0]
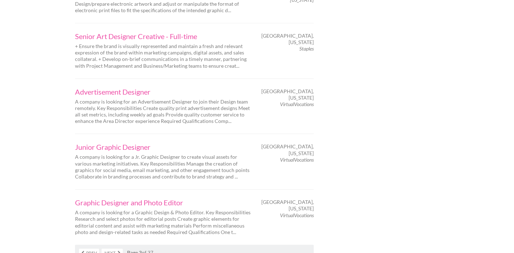
scroll to position [1185, 0]
click at [124, 88] on link "Advertisement Designer" at bounding box center [163, 91] width 176 height 7
click at [110, 248] on link "Next" at bounding box center [112, 252] width 21 height 8
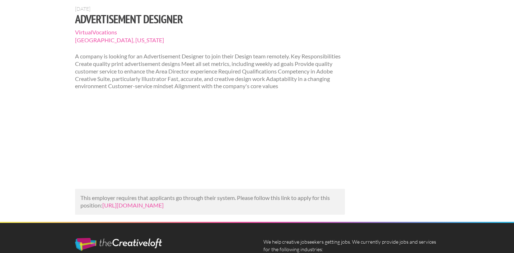
scroll to position [74, 0]
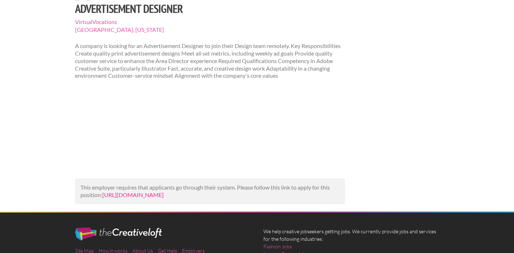
click at [124, 198] on link "[URL][DOMAIN_NAME]" at bounding box center [132, 195] width 61 height 7
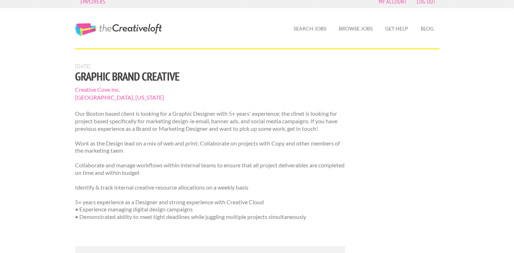
scroll to position [7, 0]
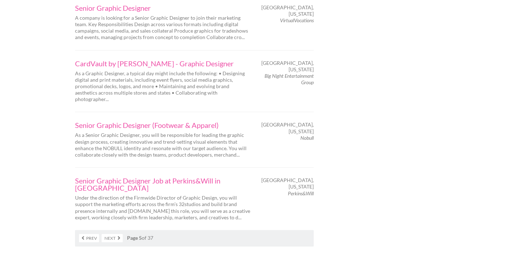
scroll to position [1160, 0]
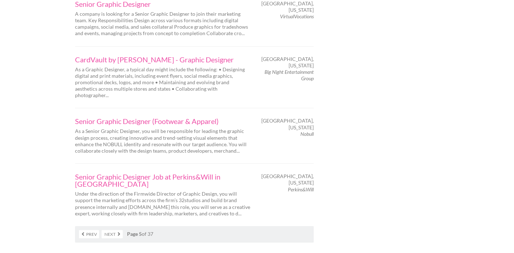
click at [117, 230] on link "Next" at bounding box center [112, 234] width 21 height 8
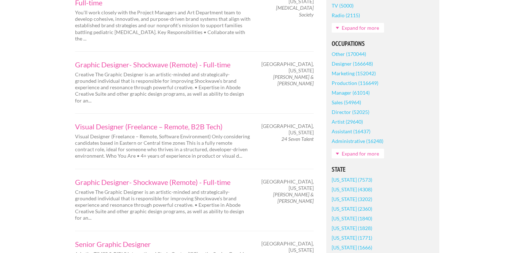
scroll to position [379, 0]
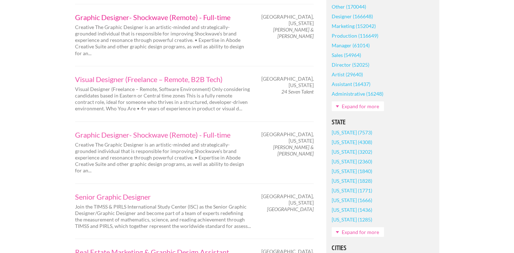
click at [126, 14] on link "Graphic Designer- Shockwave (Remote) - Full-time" at bounding box center [163, 17] width 176 height 7
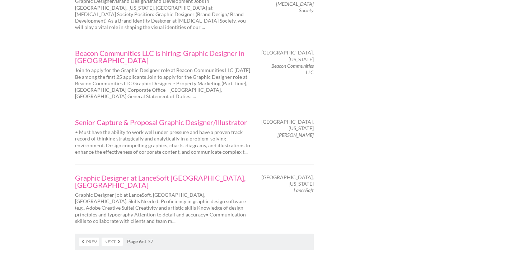
scroll to position [1171, 0]
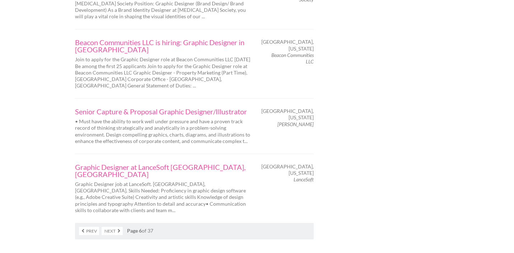
click at [113, 227] on link "Next" at bounding box center [112, 231] width 21 height 8
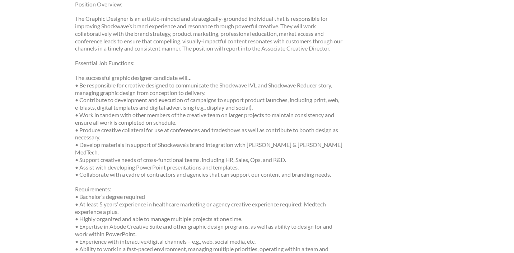
scroll to position [426, 0]
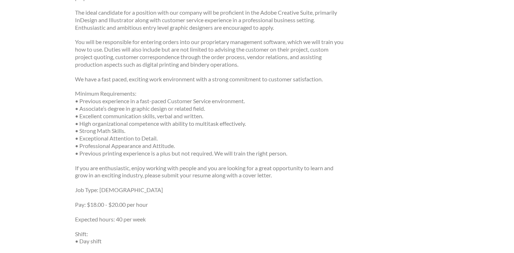
scroll to position [167, 0]
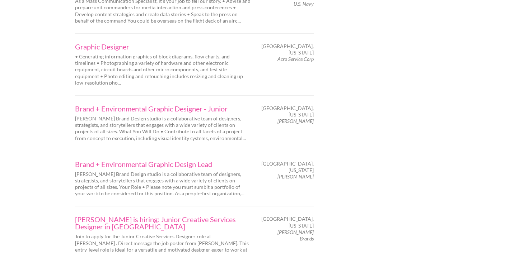
scroll to position [1182, 0]
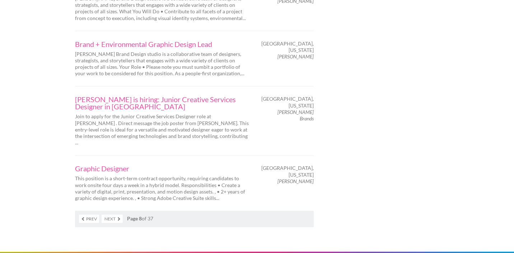
click at [112, 215] on link "Next" at bounding box center [112, 219] width 21 height 8
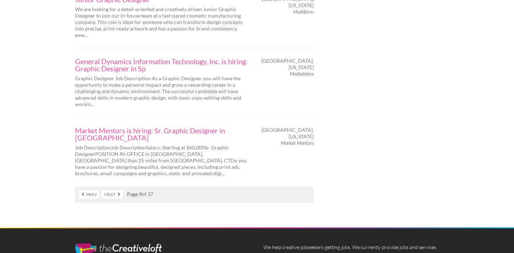
scroll to position [1266, 0]
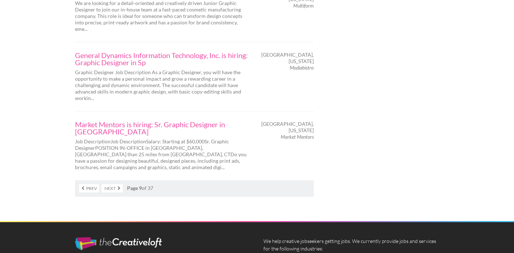
click at [116, 184] on link "Next" at bounding box center [112, 188] width 21 height 8
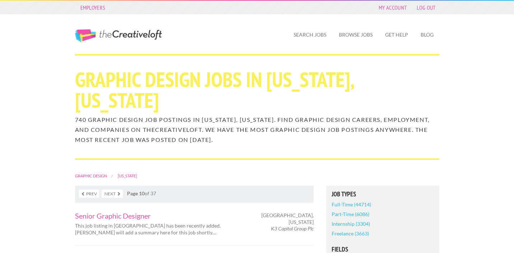
scroll to position [223, 0]
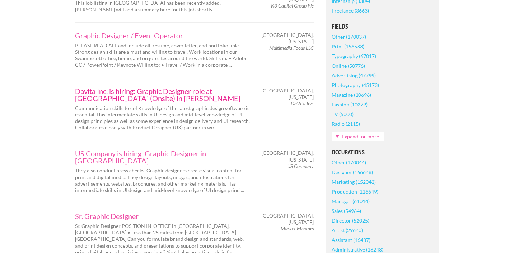
click at [125, 92] on link "Davita Inc. is hiring: Graphic Designer role at [GEOGRAPHIC_DATA] (Onsite) in […" at bounding box center [163, 95] width 176 height 14
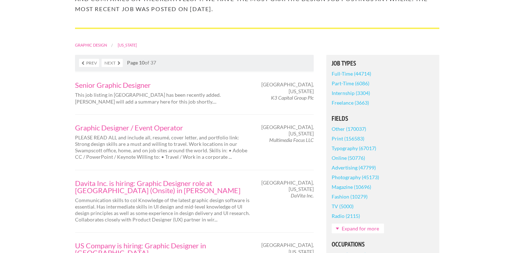
scroll to position [131, 0]
click at [345, 185] on link "Magazine (10696)" at bounding box center [350, 188] width 39 height 10
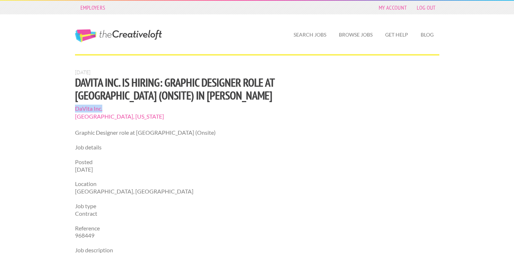
drag, startPoint x: 74, startPoint y: 107, endPoint x: 117, endPoint y: 107, distance: 43.4
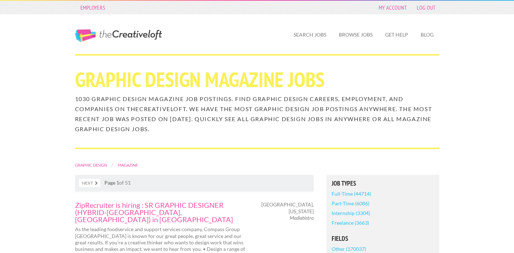
click at [346, 193] on link "Full-Time (44714)" at bounding box center [350, 194] width 39 height 10
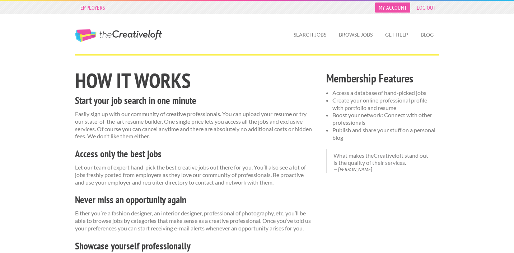
click at [385, 9] on link "My Account" at bounding box center [392, 8] width 35 height 10
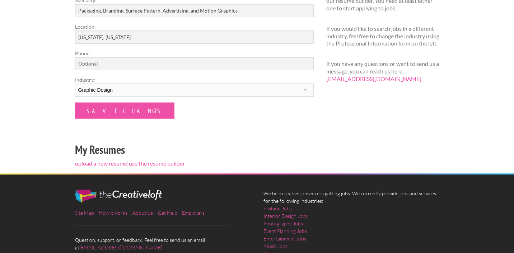
scroll to position [145, 0]
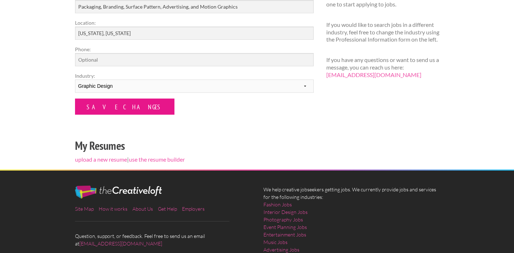
click at [122, 110] on input "Save Changes" at bounding box center [124, 107] width 99 height 16
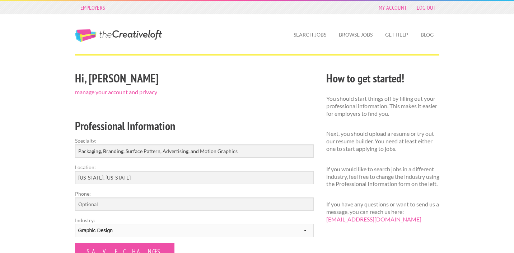
click at [299, 26] on div "Search Jobs Browse Jobs Get Help Blog" at bounding box center [319, 34] width 251 height 40
click at [301, 31] on link "Search Jobs" at bounding box center [310, 35] width 44 height 16
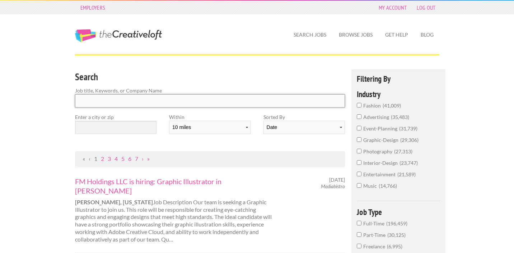
click at [146, 104] on input "Search" at bounding box center [210, 100] width 270 height 13
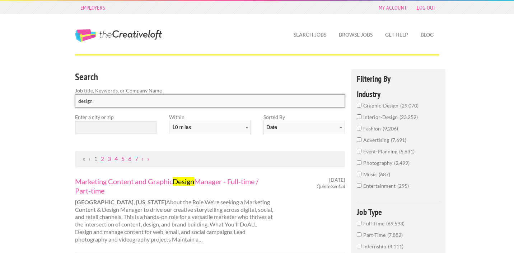
type input "design"
click at [146, 128] on input "text" at bounding box center [115, 127] width 81 height 13
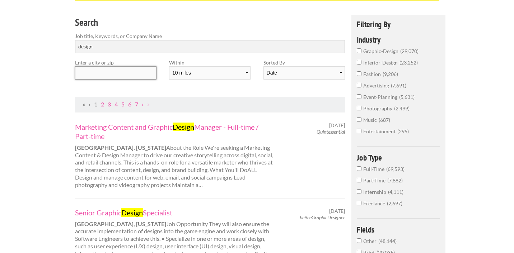
scroll to position [53, 0]
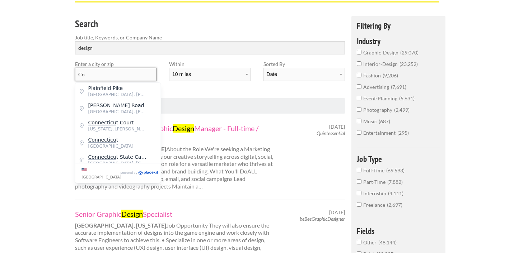
type input "C"
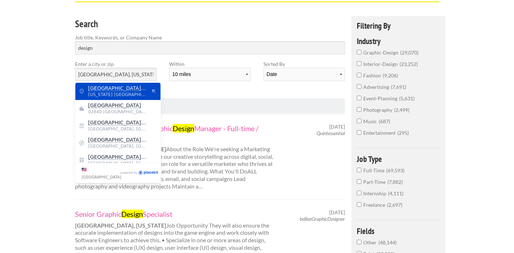
click at [126, 94] on span "Rhode Island United States of America" at bounding box center [117, 94] width 59 height 6
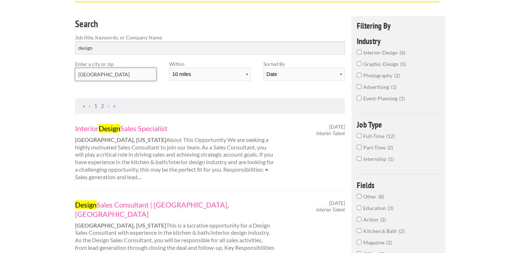
click at [137, 76] on input "Newport County" at bounding box center [115, 74] width 81 height 13
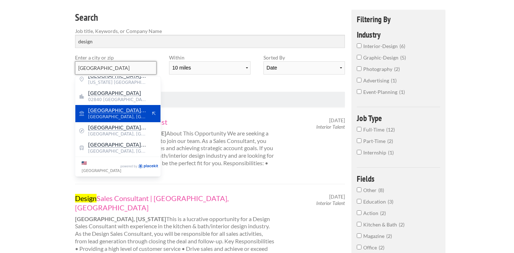
scroll to position [61, 0]
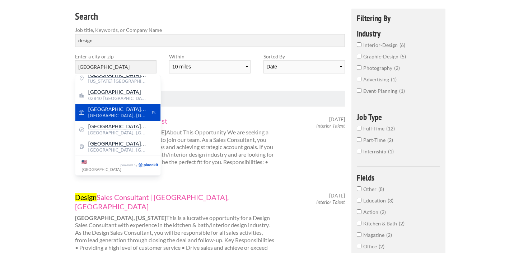
click at [125, 126] on span "Newport Cliff Walk – Forty Steps" at bounding box center [117, 126] width 59 height 6
type input "Newport Cliff Walk – Forty Steps"
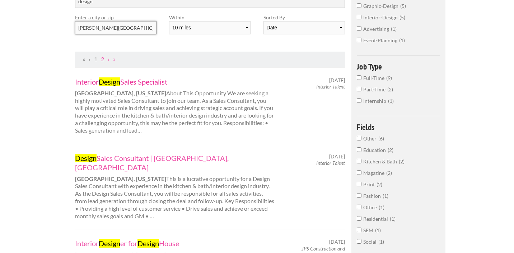
scroll to position [0, 0]
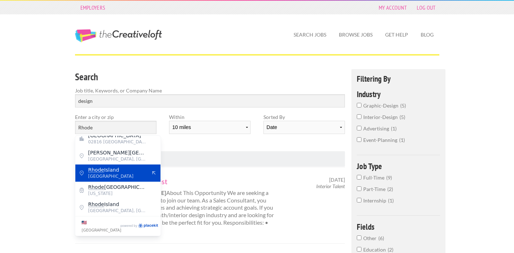
click at [126, 171] on span "Rhode Island" at bounding box center [117, 170] width 59 height 6
type input "Rhode Island"
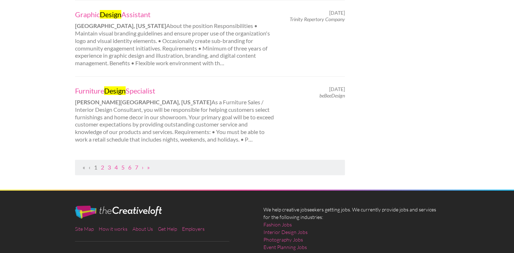
scroll to position [860, 0]
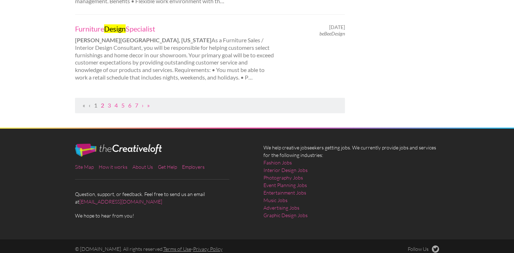
click at [101, 107] on link "2" at bounding box center [102, 105] width 3 height 7
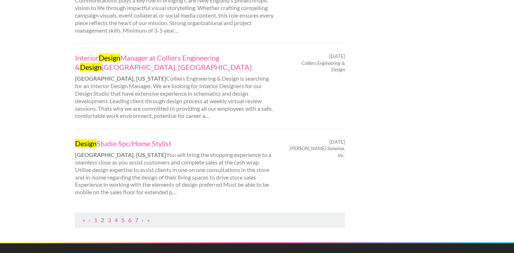
scroll to position [741, 0]
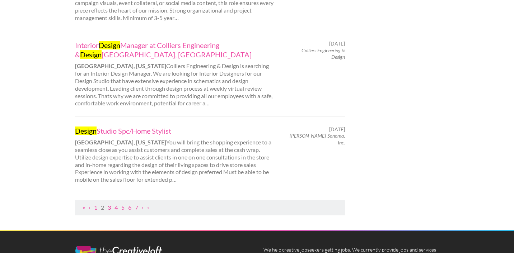
click at [109, 204] on link "3" at bounding box center [109, 207] width 3 height 7
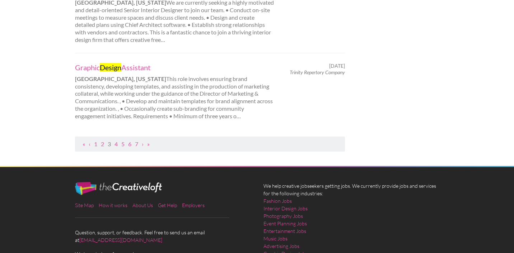
scroll to position [873, 0]
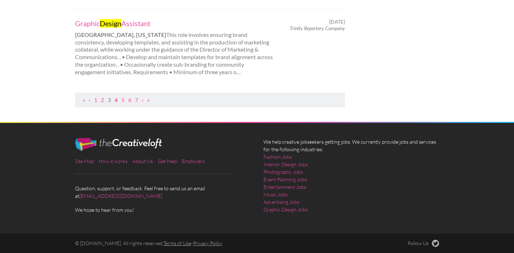
click at [118, 100] on link "4" at bounding box center [115, 99] width 3 height 7
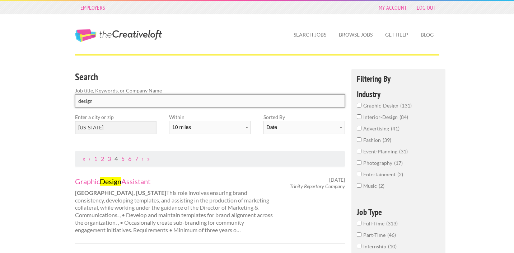
click at [109, 98] on input "design" at bounding box center [210, 100] width 270 height 13
drag, startPoint x: 109, startPoint y: 98, endPoint x: 113, endPoint y: 105, distance: 8.6
click at [113, 105] on input "design" at bounding box center [210, 100] width 270 height 13
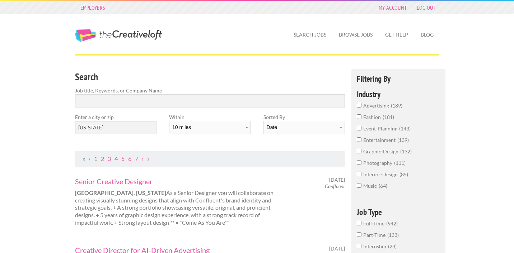
click at [360, 151] on input "graphic-design 132" at bounding box center [359, 151] width 5 height 5
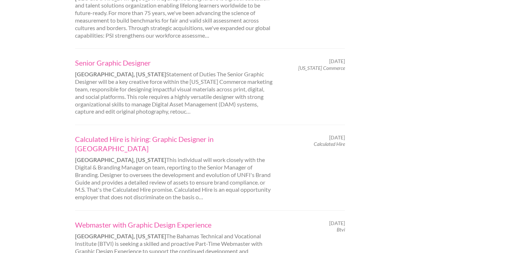
scroll to position [849, 0]
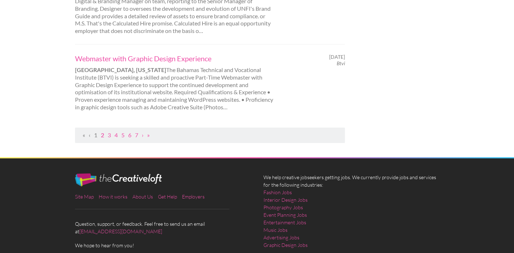
click at [103, 132] on link "2" at bounding box center [102, 135] width 3 height 7
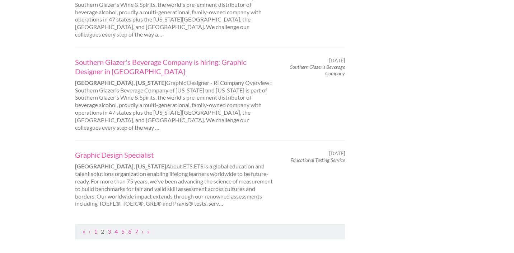
scroll to position [790, 0]
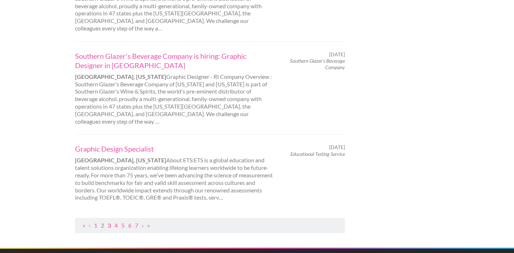
click at [110, 222] on link "3" at bounding box center [109, 225] width 3 height 7
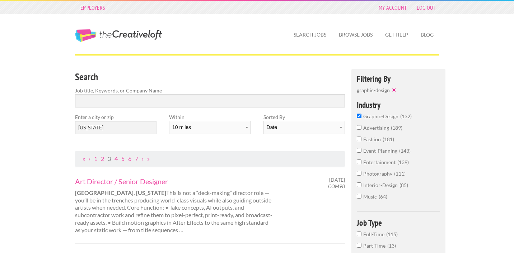
scroll to position [170, 0]
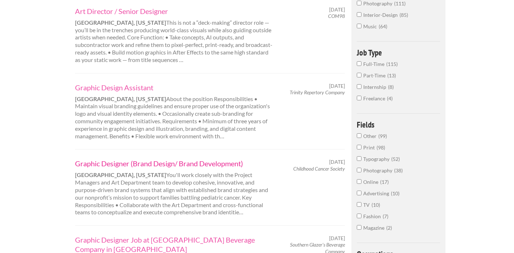
click at [110, 167] on link "Graphic Designer (Brand Design/ Brand Development)" at bounding box center [174, 163] width 199 height 9
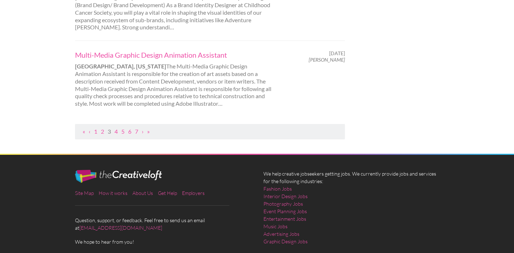
scroll to position [849, 0]
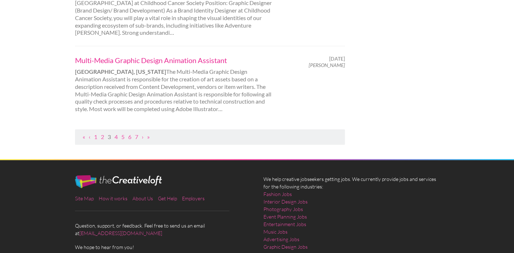
click at [124, 56] on link "Multi-Media Graphic Design Animation Assistant" at bounding box center [174, 60] width 199 height 9
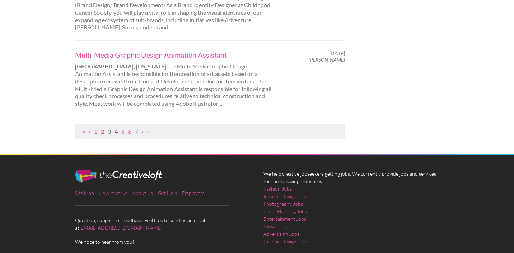
click at [115, 128] on link "4" at bounding box center [115, 131] width 3 height 7
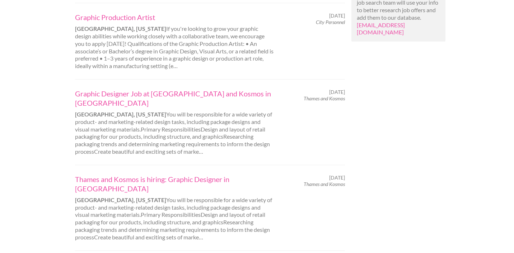
scroll to position [753, 0]
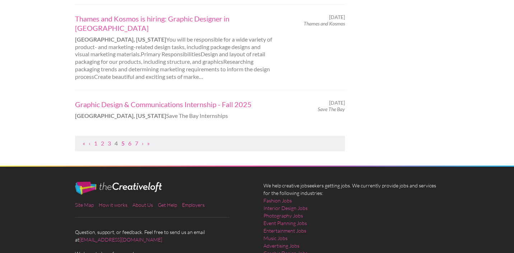
click at [123, 140] on link "5" at bounding box center [122, 143] width 3 height 7
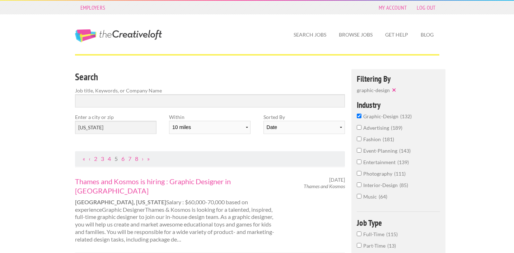
click at [120, 135] on div "Enter a city or zip Rhode Island" at bounding box center [116, 126] width 94 height 27
click at [358, 114] on input "graphic-design 132" at bounding box center [359, 116] width 5 height 5
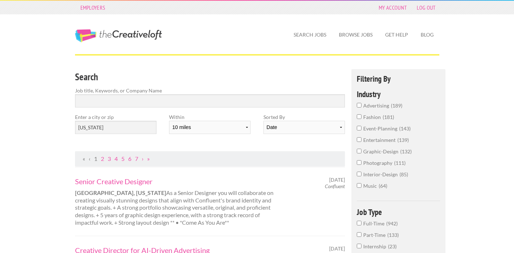
click at [359, 117] on input "fashion 181" at bounding box center [359, 116] width 5 height 5
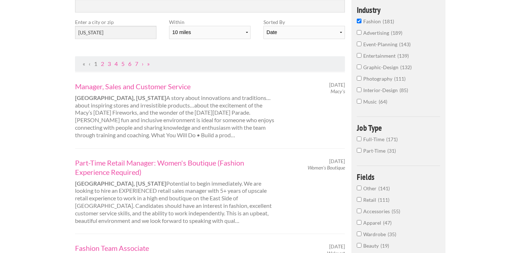
scroll to position [95, 0]
click at [143, 88] on link "Manager, Sales and Customer Service" at bounding box center [174, 85] width 199 height 9
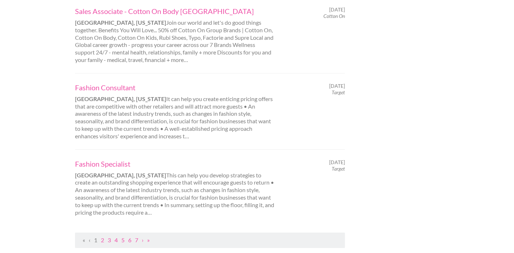
scroll to position [741, 0]
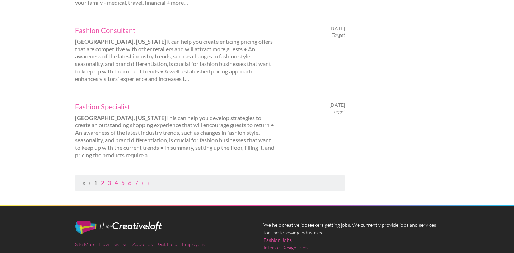
click at [103, 184] on link "2" at bounding box center [102, 182] width 3 height 7
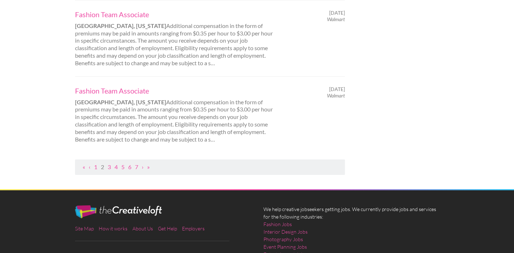
scroll to position [854, 0]
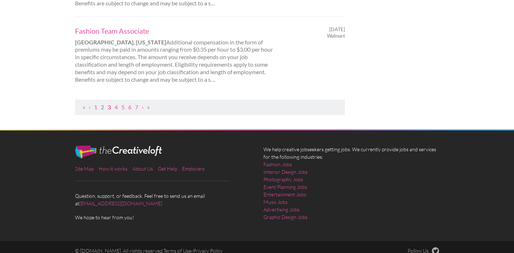
click at [109, 104] on link "3" at bounding box center [109, 107] width 3 height 7
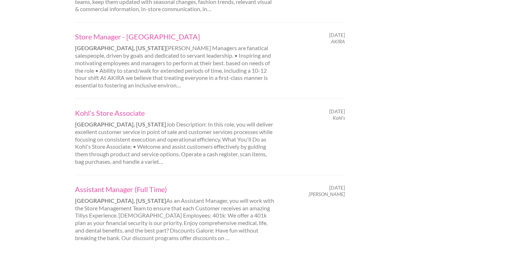
scroll to position [824, 0]
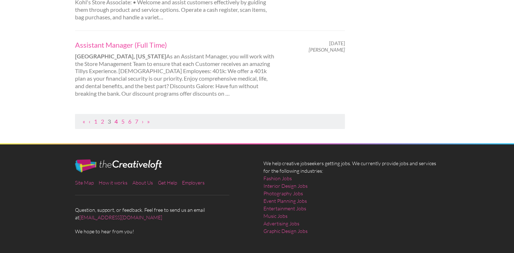
click at [115, 122] on link "4" at bounding box center [115, 121] width 3 height 7
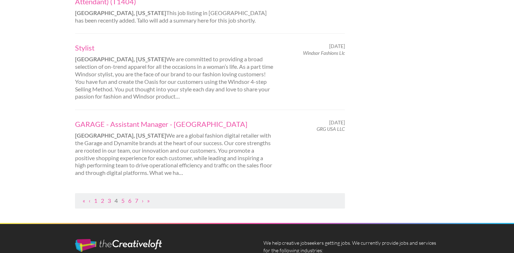
scroll to position [757, 0]
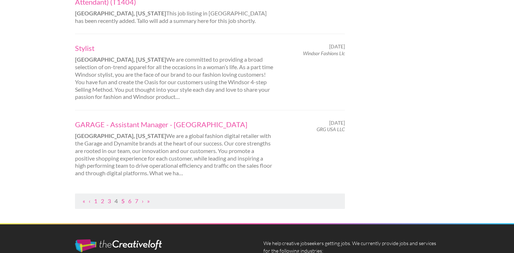
click at [122, 198] on link "5" at bounding box center [122, 201] width 3 height 7
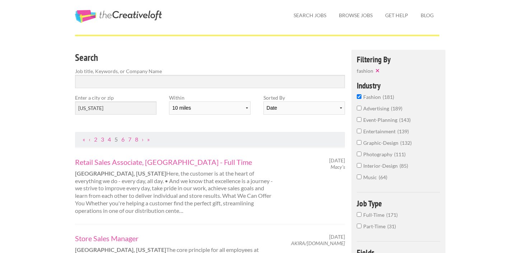
scroll to position [18, 0]
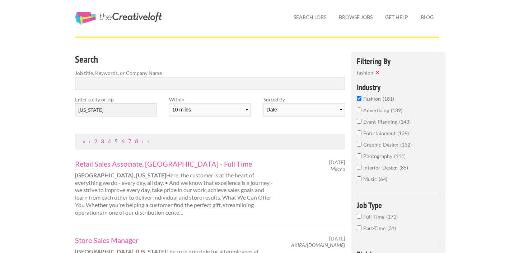
click at [358, 147] on label "graphic-design 132" at bounding box center [399, 146] width 84 height 11
click at [358, 147] on input "graphic-design 132" at bounding box center [359, 144] width 5 height 5
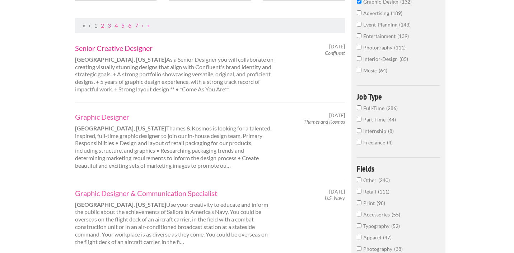
scroll to position [135, 0]
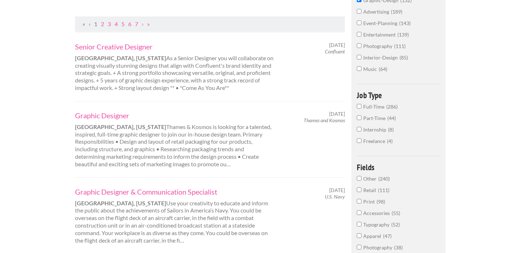
click at [110, 107] on div "Graphic Designer Providence, Rhode Island Thames & Kosmos is looking for a tale…" at bounding box center [210, 139] width 270 height 76
click at [108, 110] on div "Graphic Designer Providence, Rhode Island Thames & Kosmos is looking for a tale…" at bounding box center [210, 139] width 270 height 76
click at [107, 115] on link "Graphic Designer" at bounding box center [174, 115] width 199 height 9
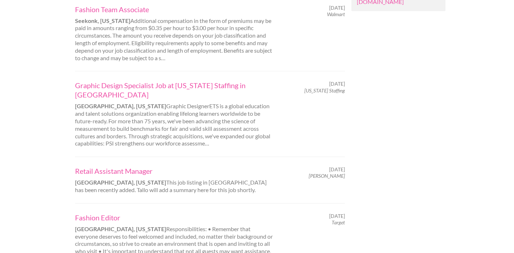
scroll to position [696, 0]
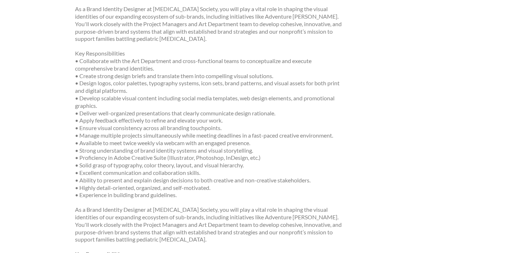
scroll to position [80, 0]
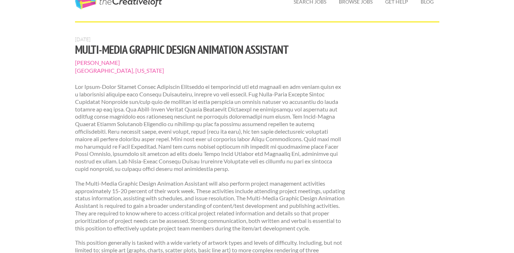
scroll to position [28, 0]
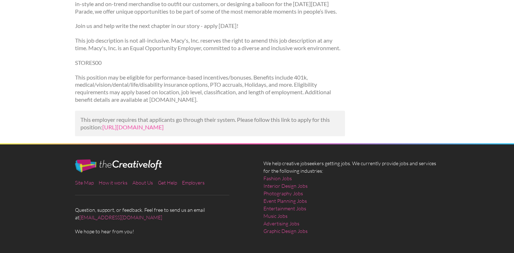
scroll to position [873, 0]
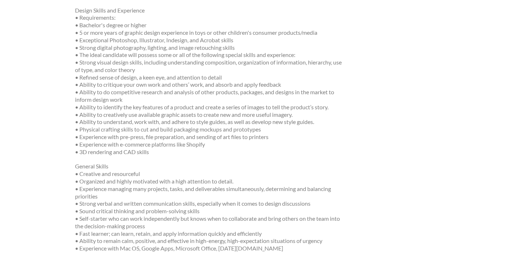
scroll to position [337, 0]
